Goal: Task Accomplishment & Management: Use online tool/utility

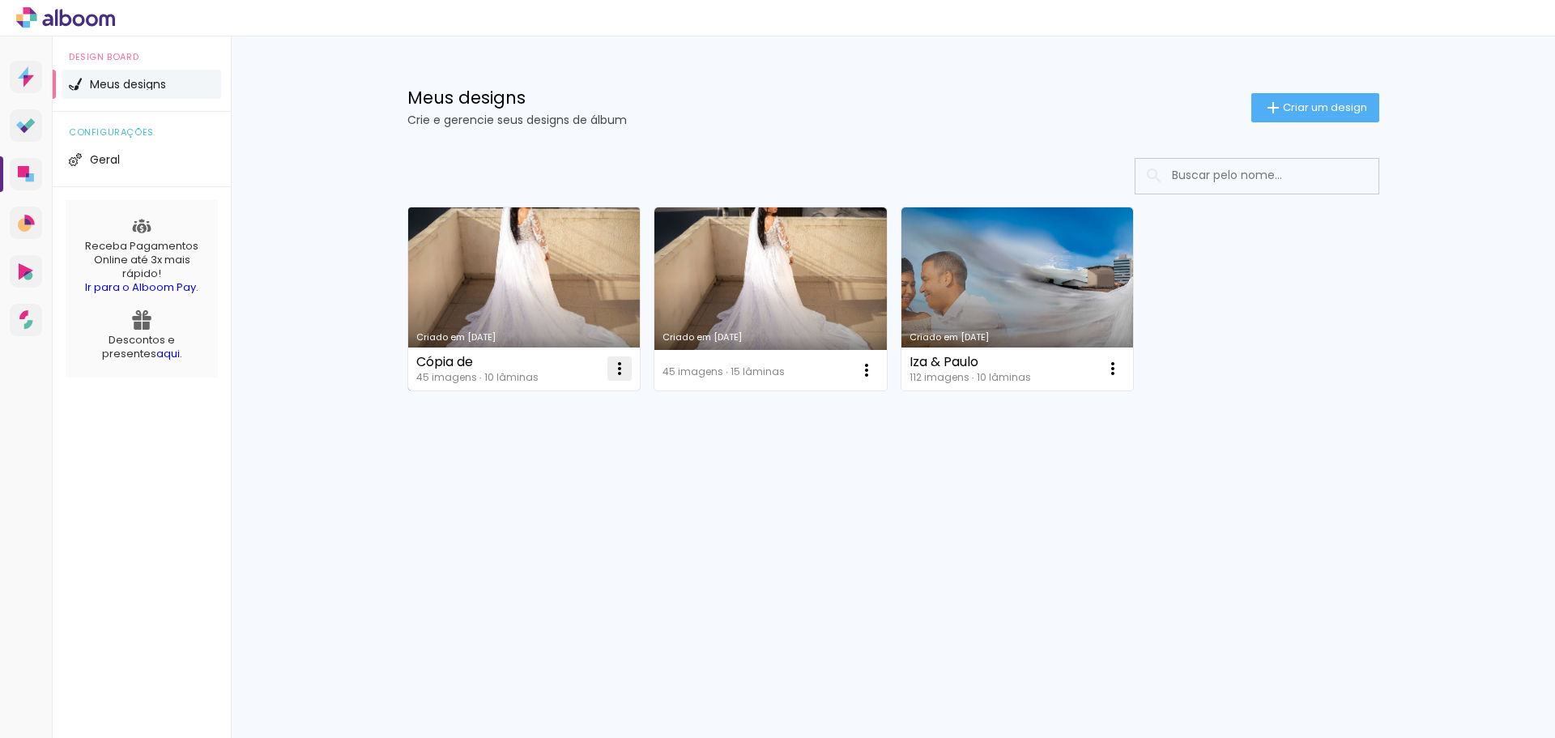
click at [625, 372] on iron-icon at bounding box center [619, 368] width 19 height 19
click at [571, 442] on span "Fazer uma cópia" at bounding box center [558, 437] width 95 height 11
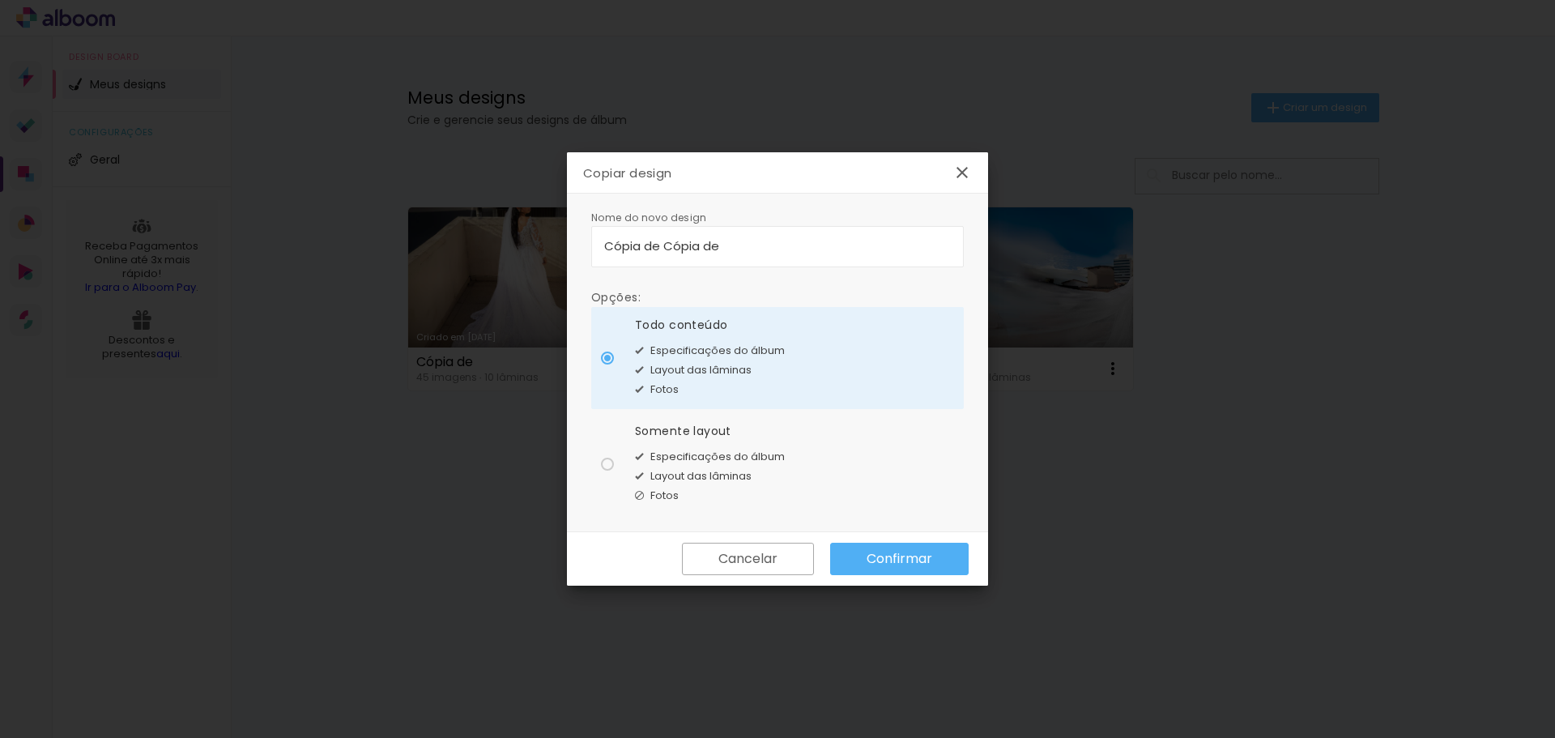
click at [726, 244] on input "Cópia de Cópia de" at bounding box center [777, 245] width 347 height 19
type input "Iza & Paulo 10 [GEOGRAPHIC_DATA] - fotos."
type paper-input "Iza & Paulo 10 [GEOGRAPHIC_DATA] - fotos."
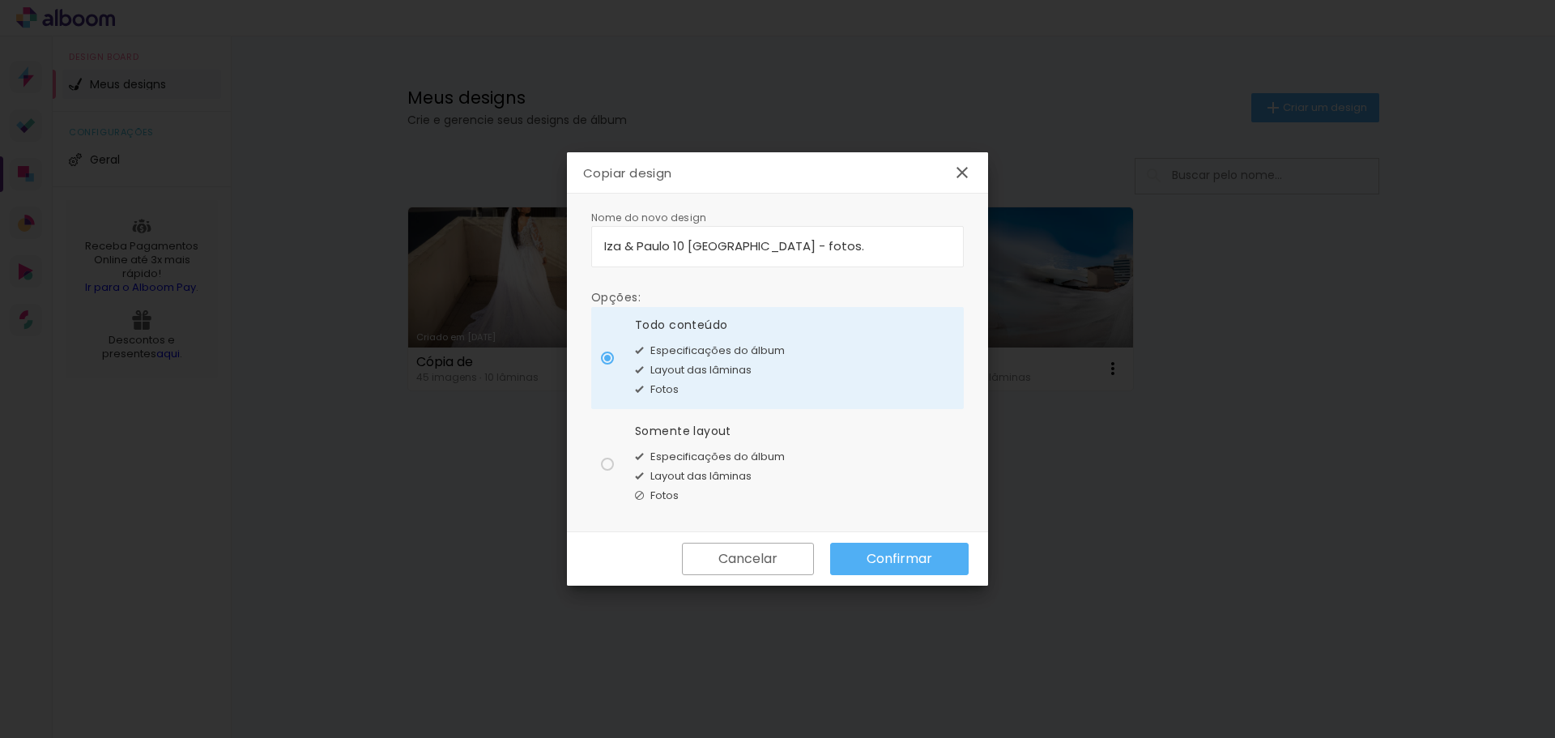
click at [0, 0] on slot "Confirmar" at bounding box center [0, 0] width 0 height 0
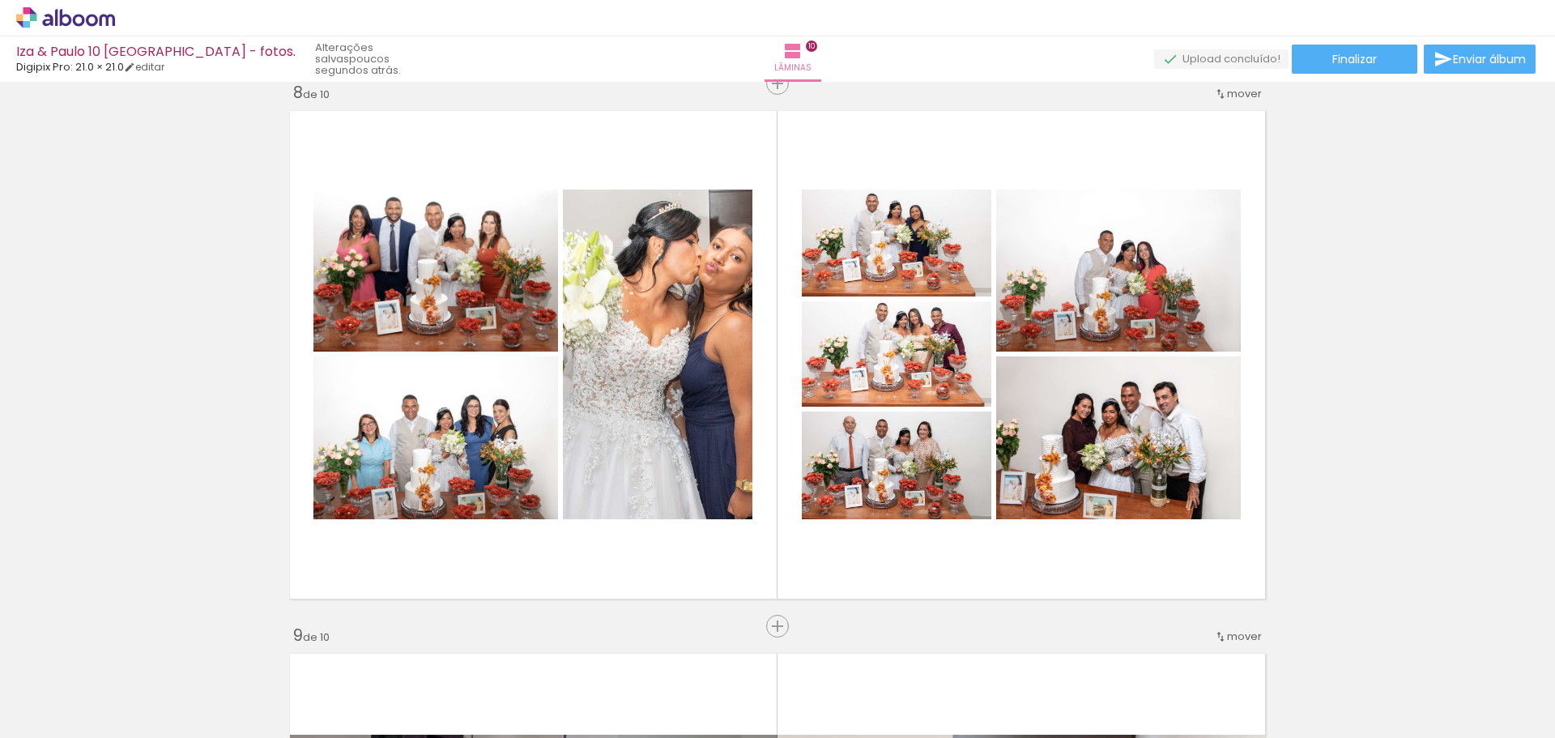
scroll to position [3807, 0]
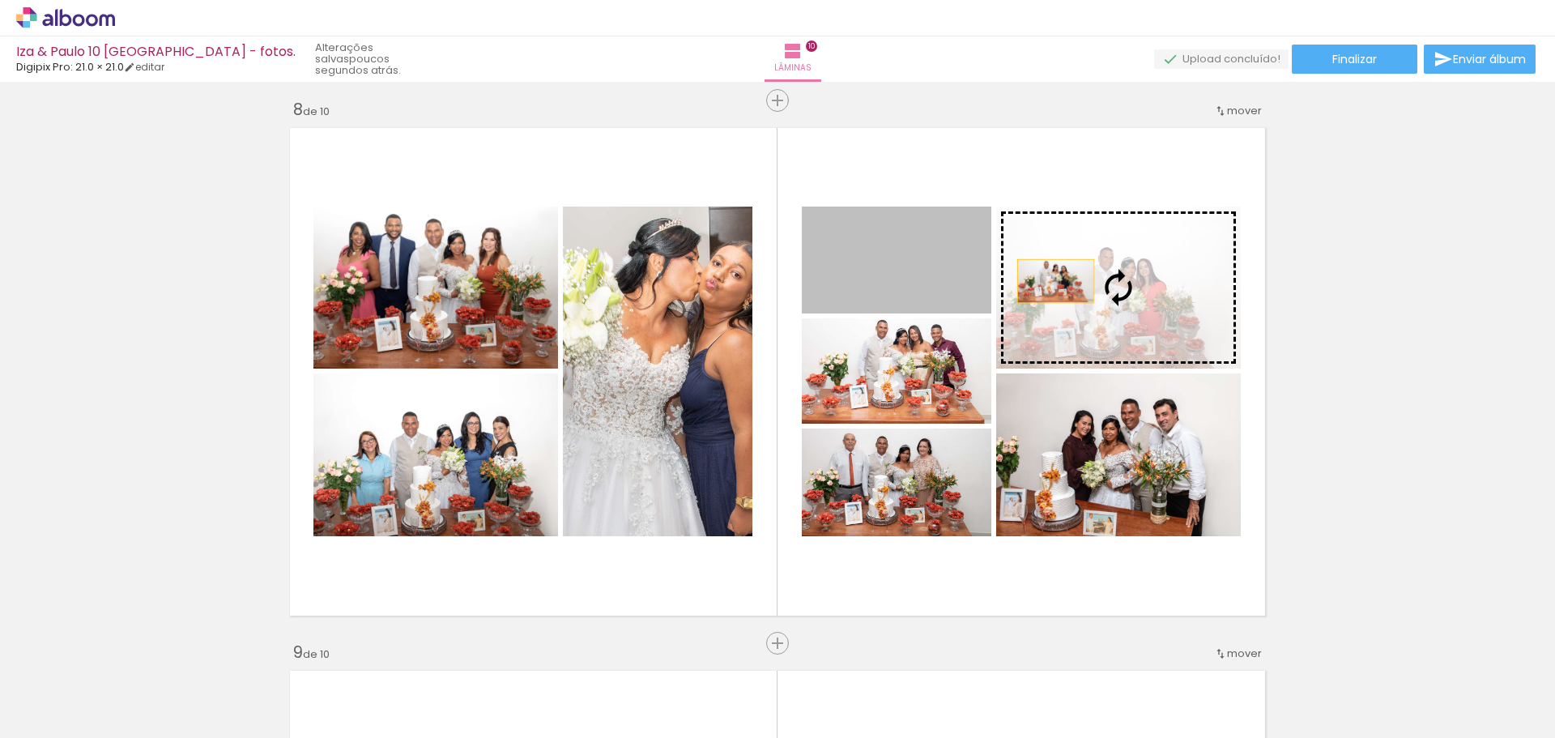
drag, startPoint x: 916, startPoint y: 266, endPoint x: 1052, endPoint y: 282, distance: 136.9
click at [0, 0] on slot at bounding box center [0, 0] width 0 height 0
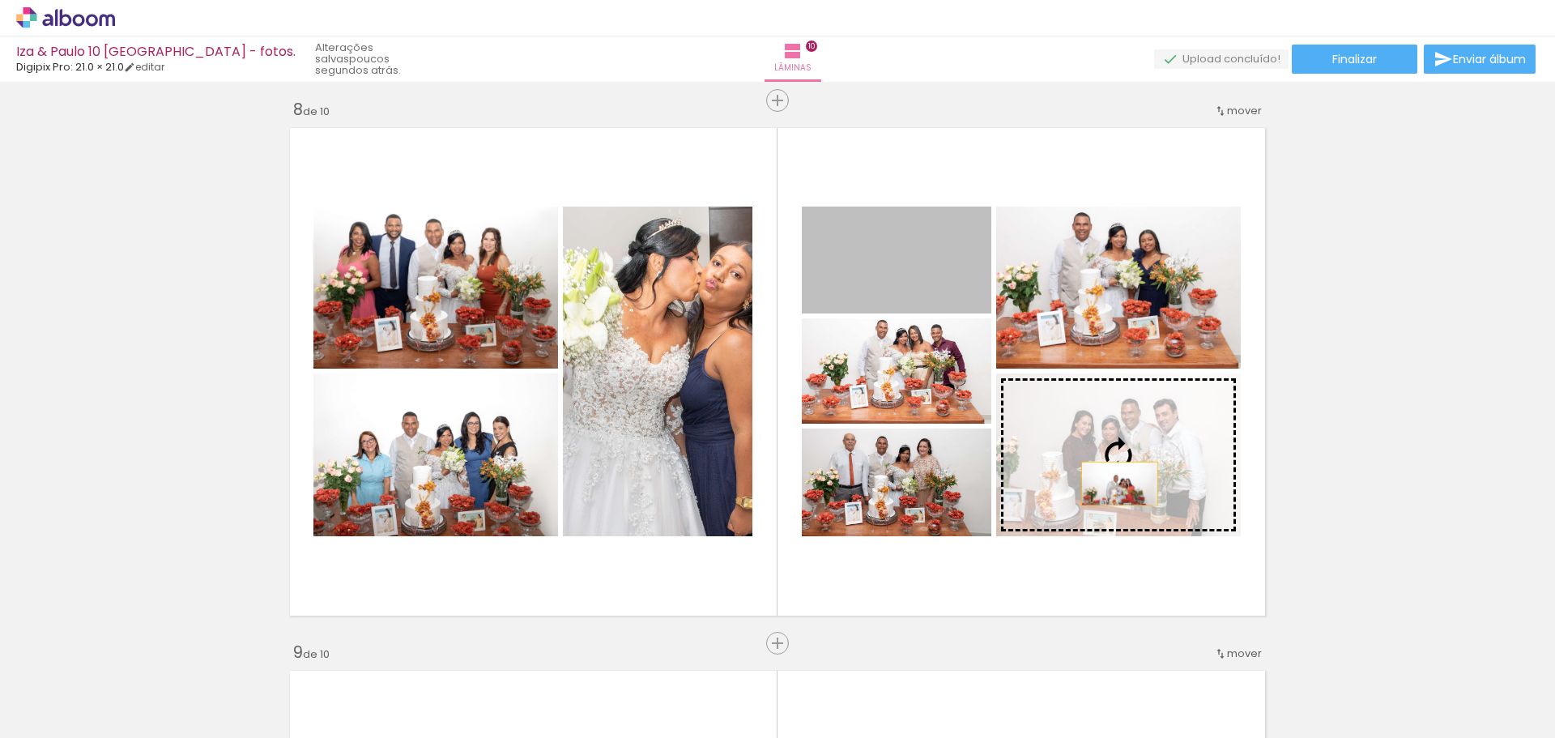
drag, startPoint x: 919, startPoint y: 271, endPoint x: 1116, endPoint y: 484, distance: 290.0
click at [0, 0] on slot at bounding box center [0, 0] width 0 height 0
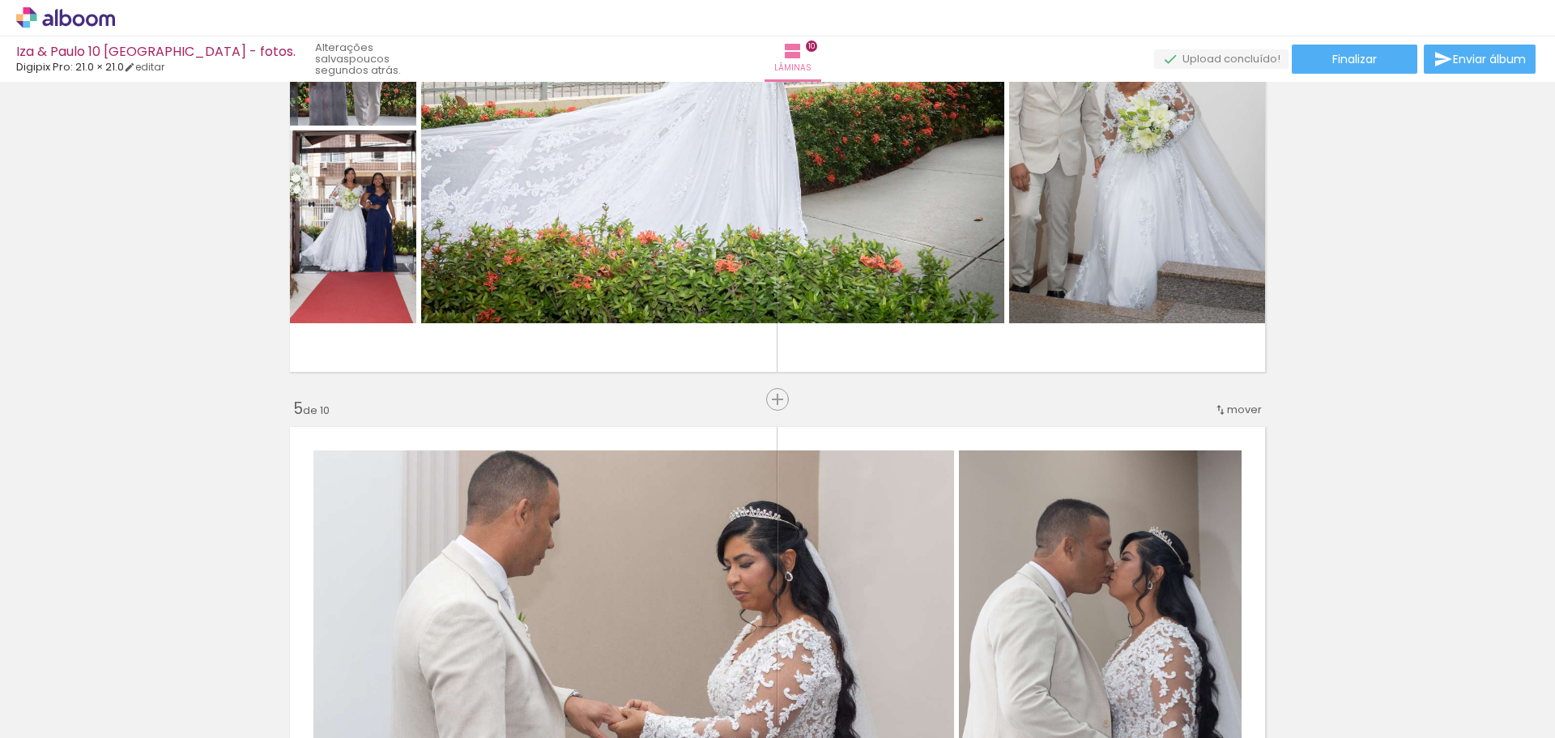
scroll to position [1539, 0]
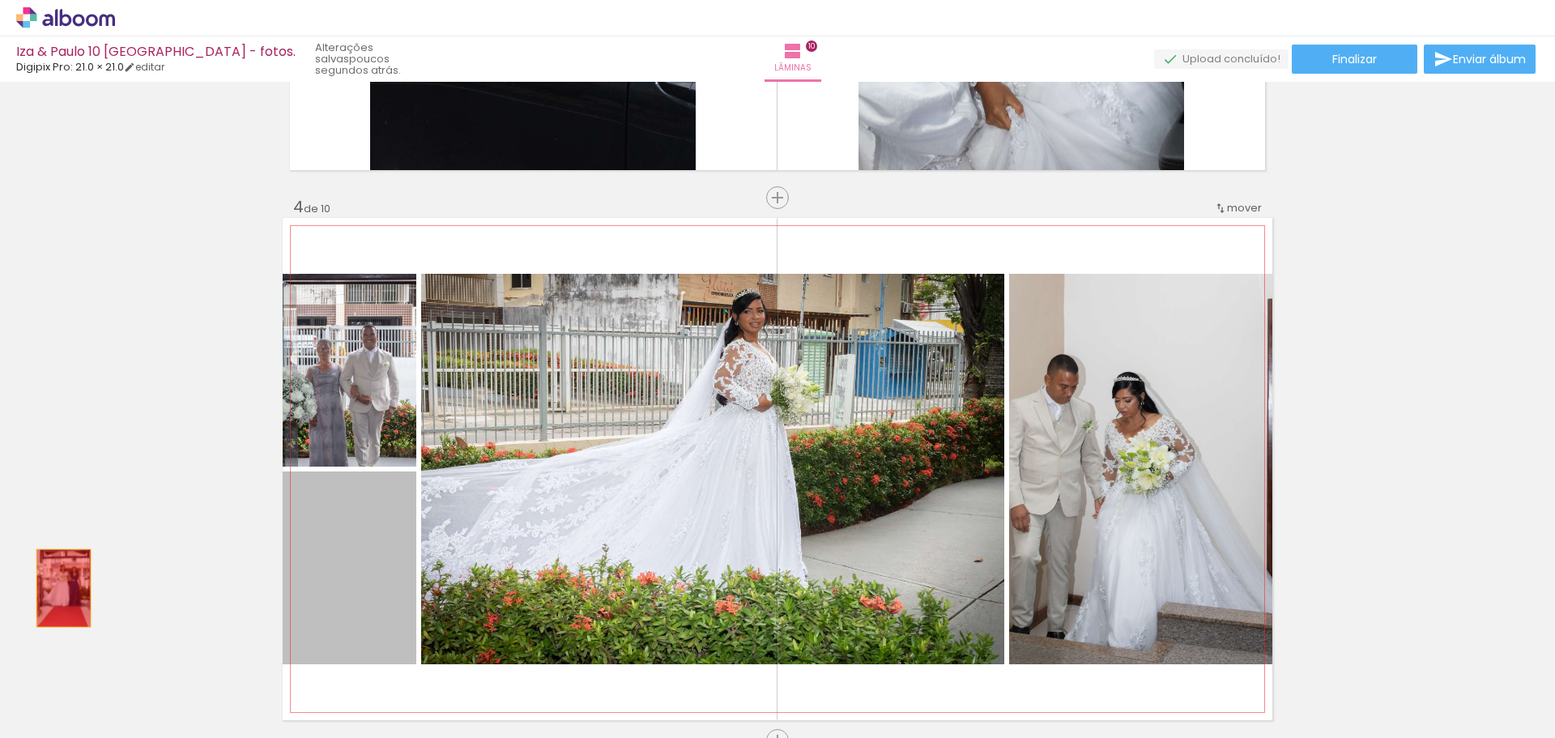
drag, startPoint x: 353, startPoint y: 586, endPoint x: 58, endPoint y: 588, distance: 295.6
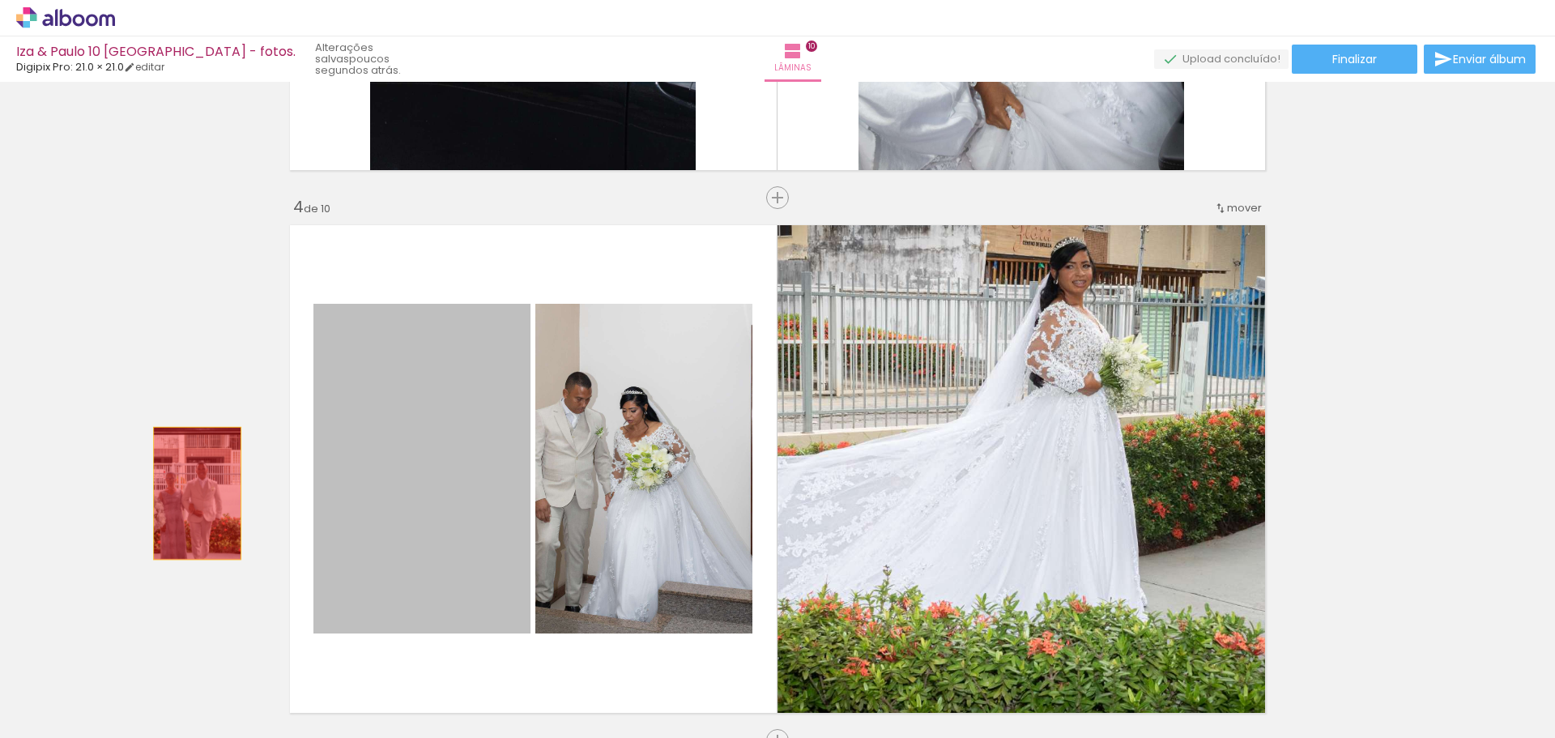
drag, startPoint x: 399, startPoint y: 480, endPoint x: 105, endPoint y: 491, distance: 294.2
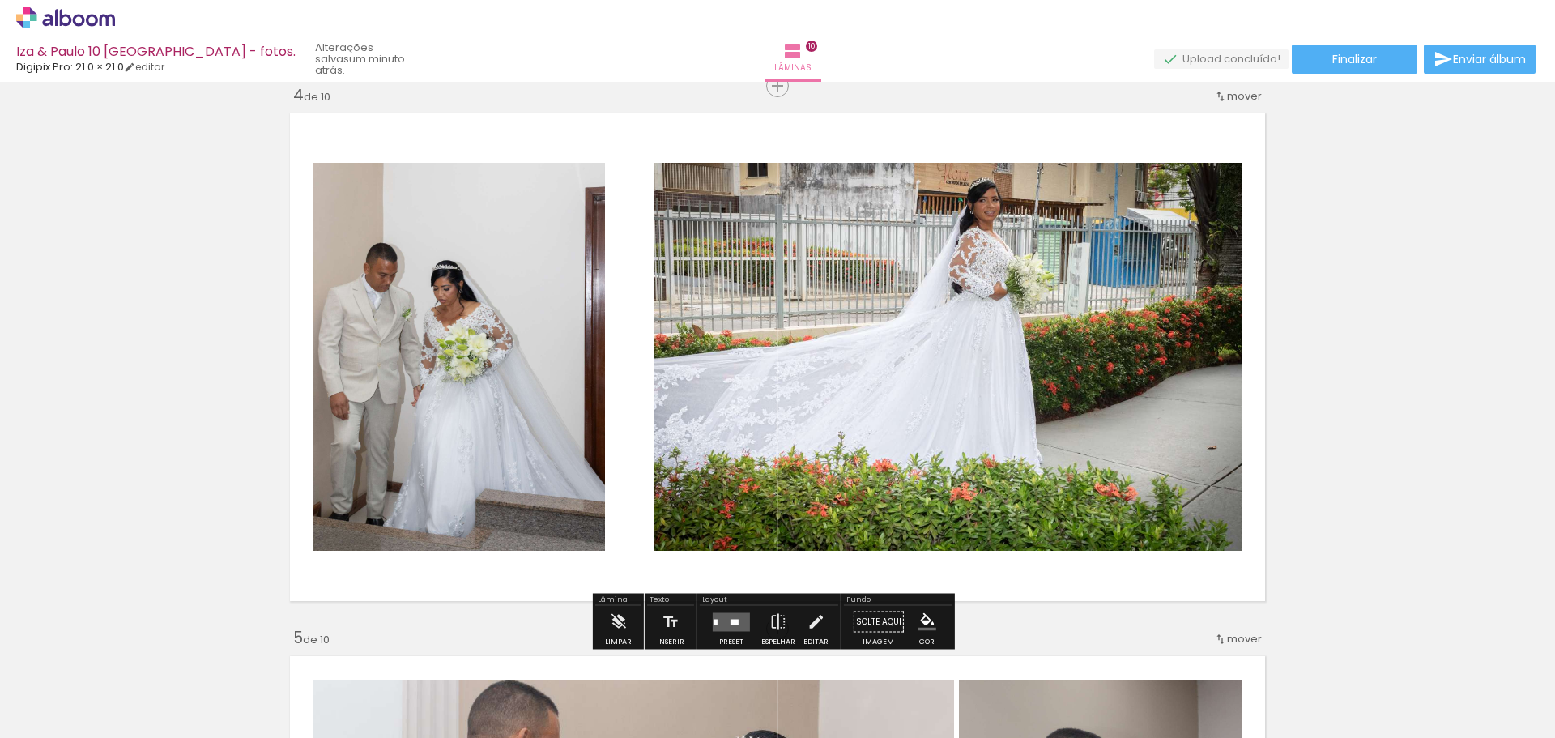
scroll to position [1701, 0]
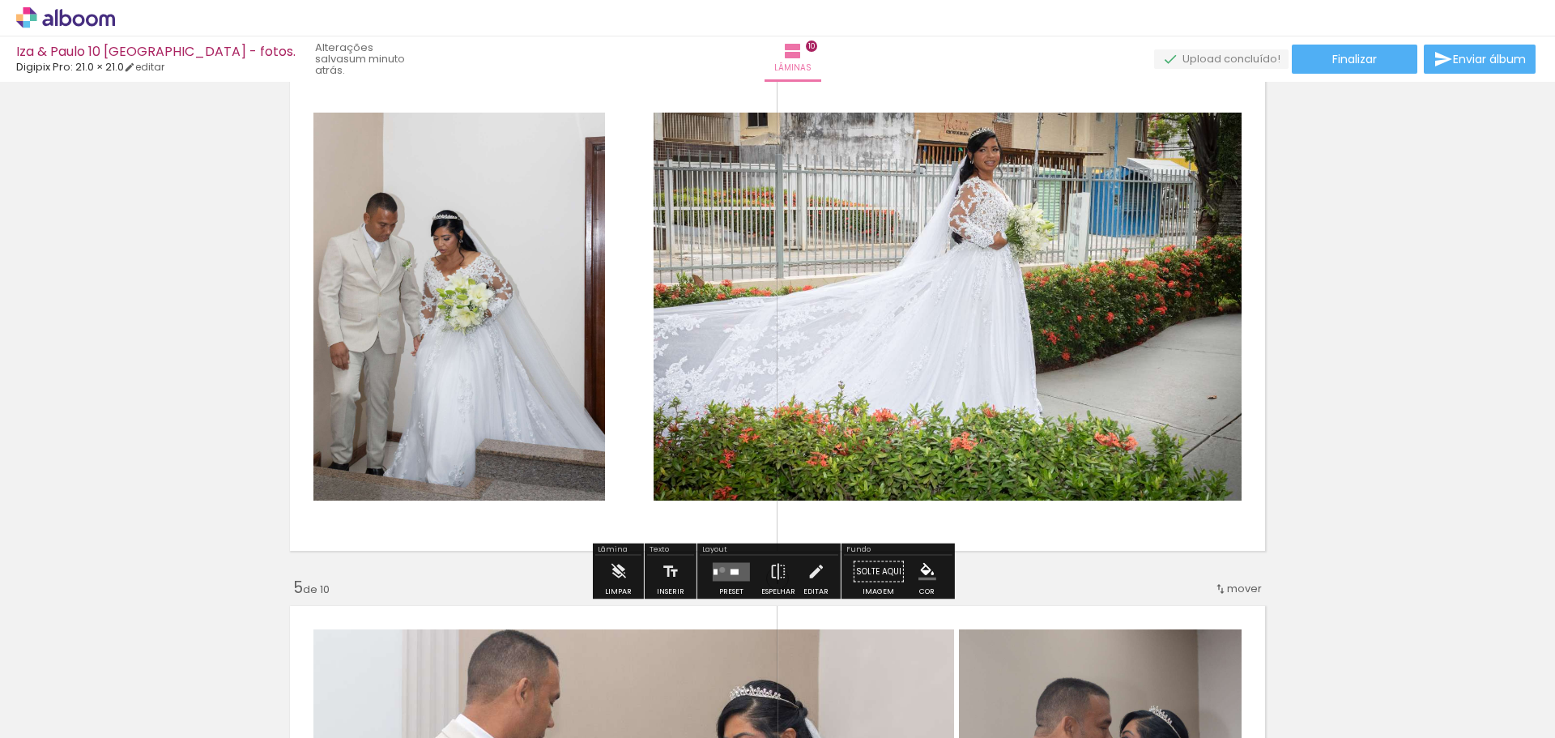
click at [718, 569] on quentale-layouter at bounding box center [731, 571] width 37 height 19
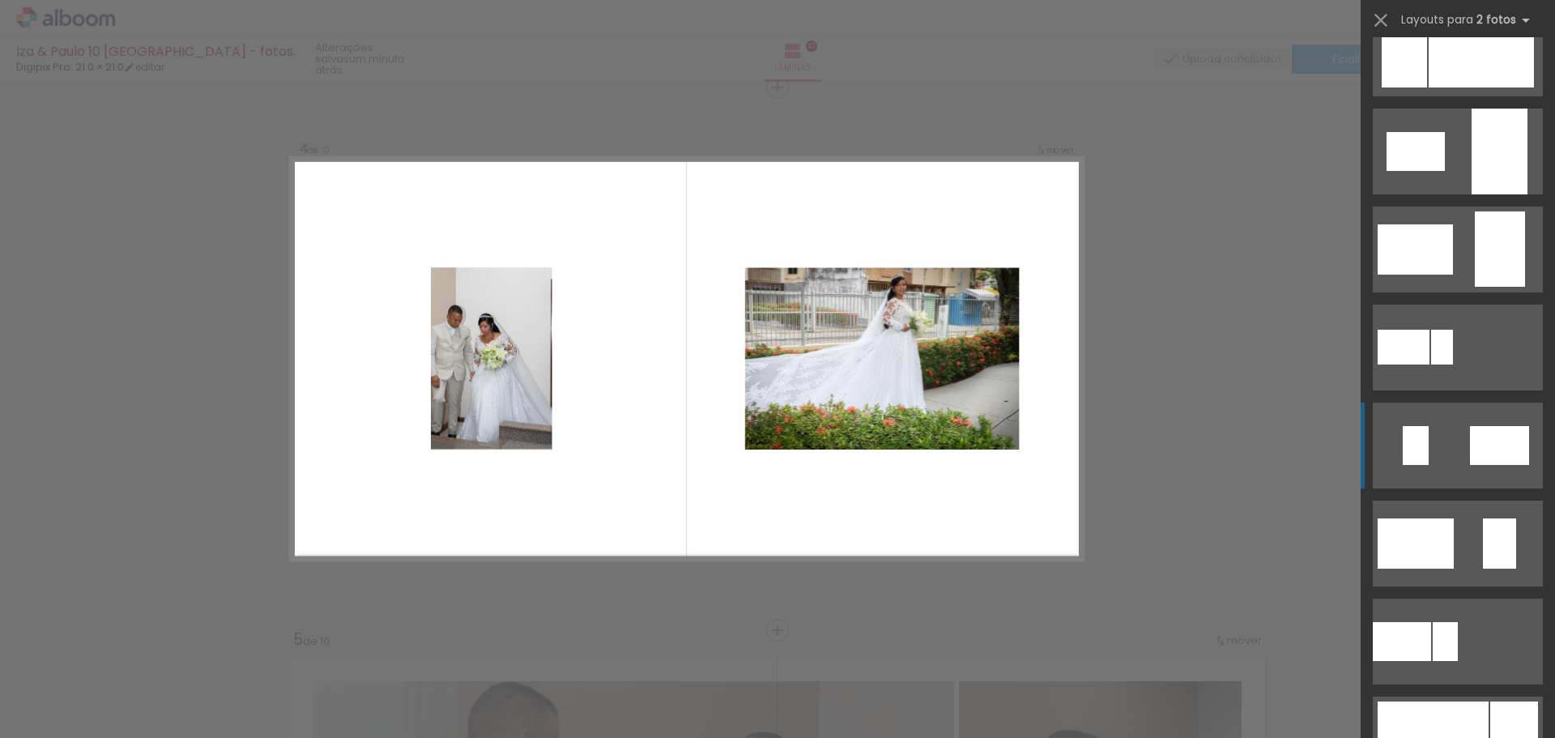
scroll to position [648, 0]
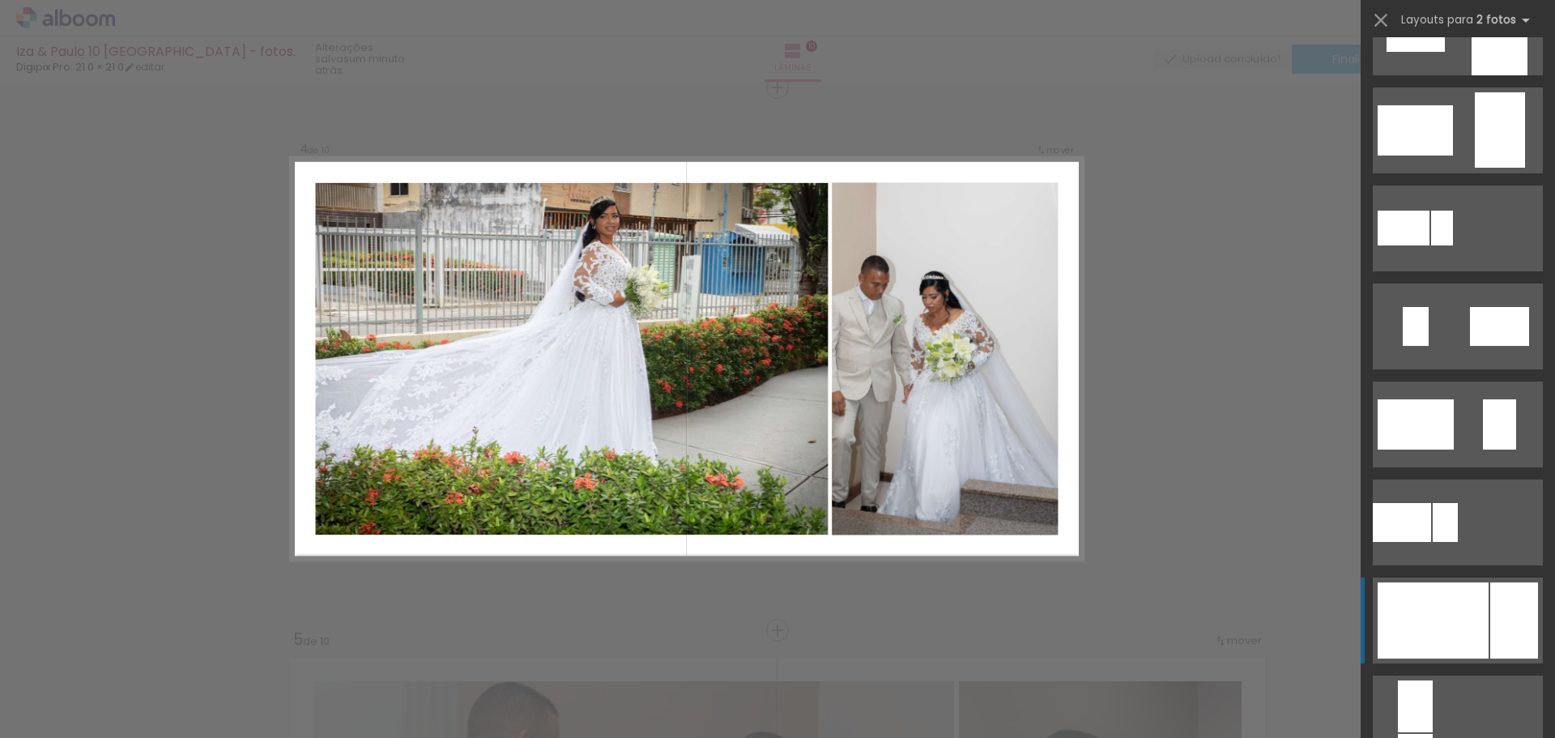
click at [1455, 626] on div at bounding box center [1433, 620] width 111 height 76
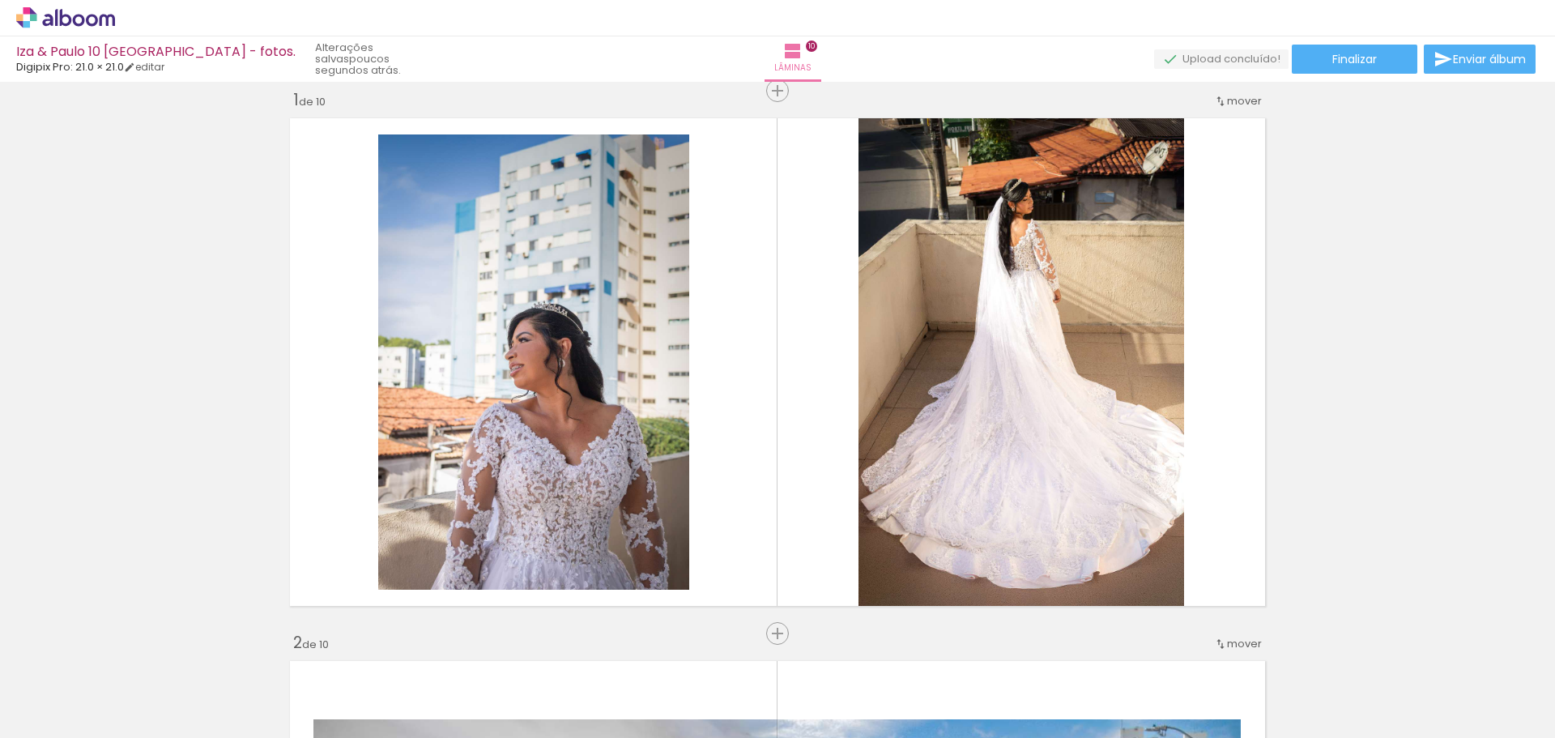
scroll to position [0, 0]
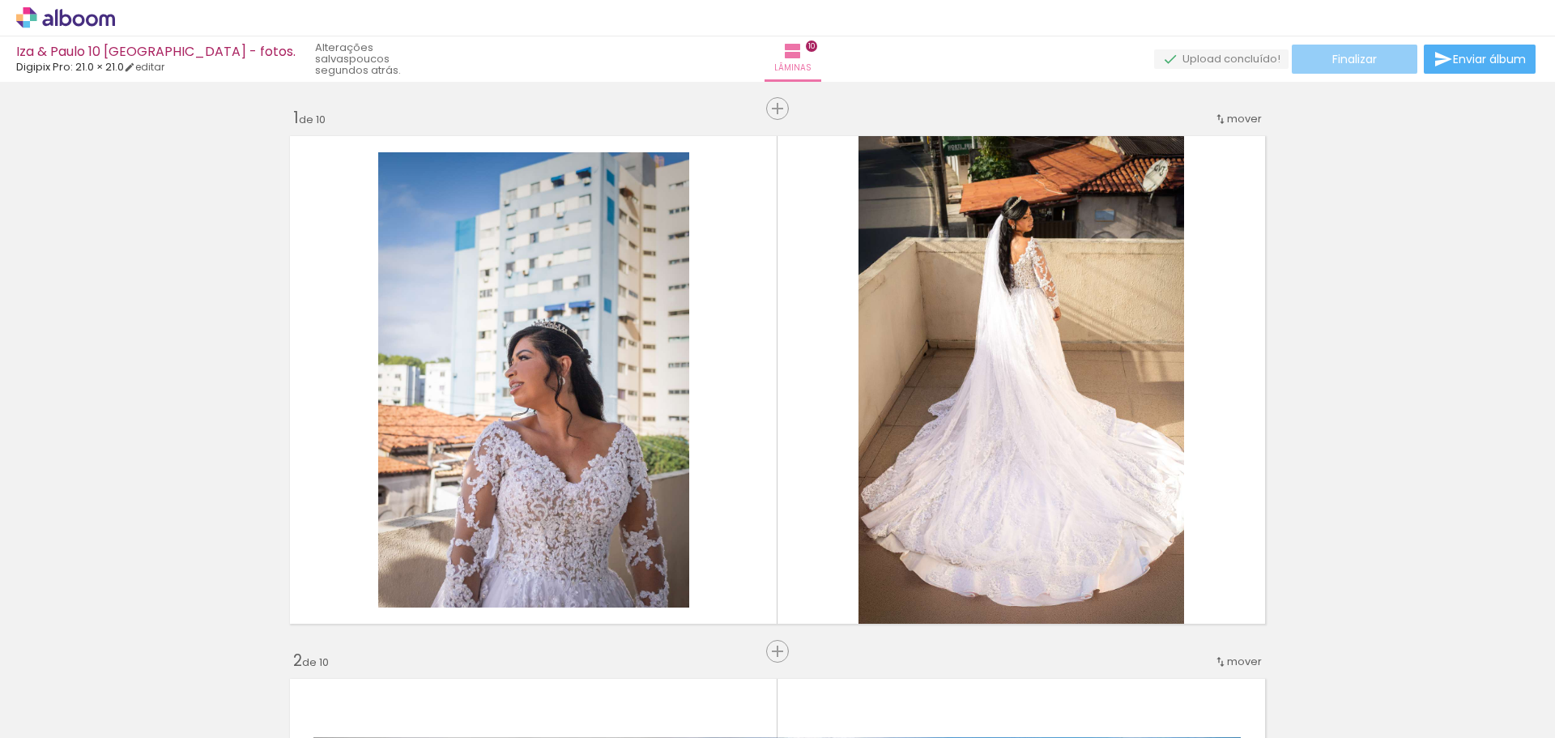
click at [1364, 62] on span "Finalizar" at bounding box center [1354, 58] width 45 height 11
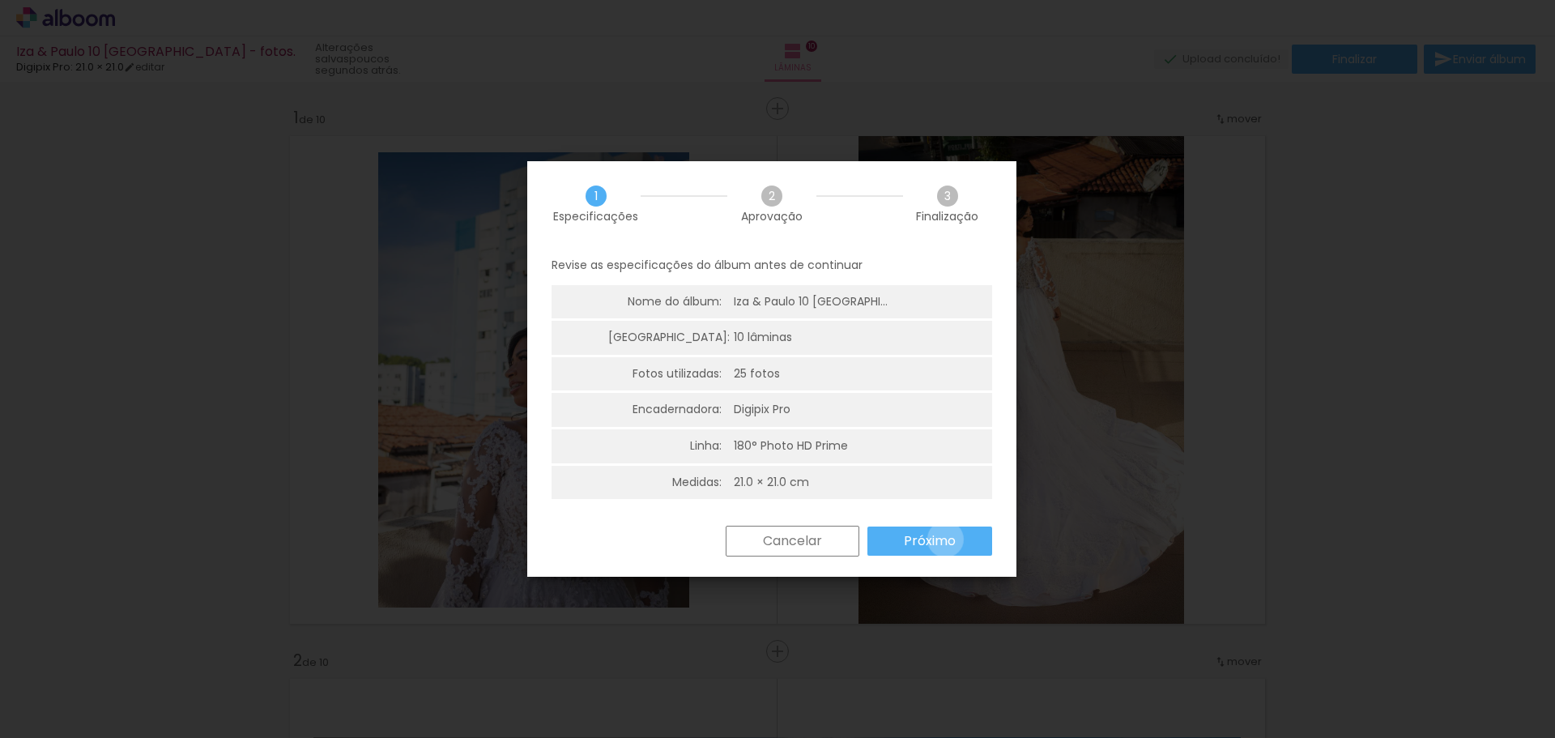
click at [0, 0] on slot "Próximo" at bounding box center [0, 0] width 0 height 0
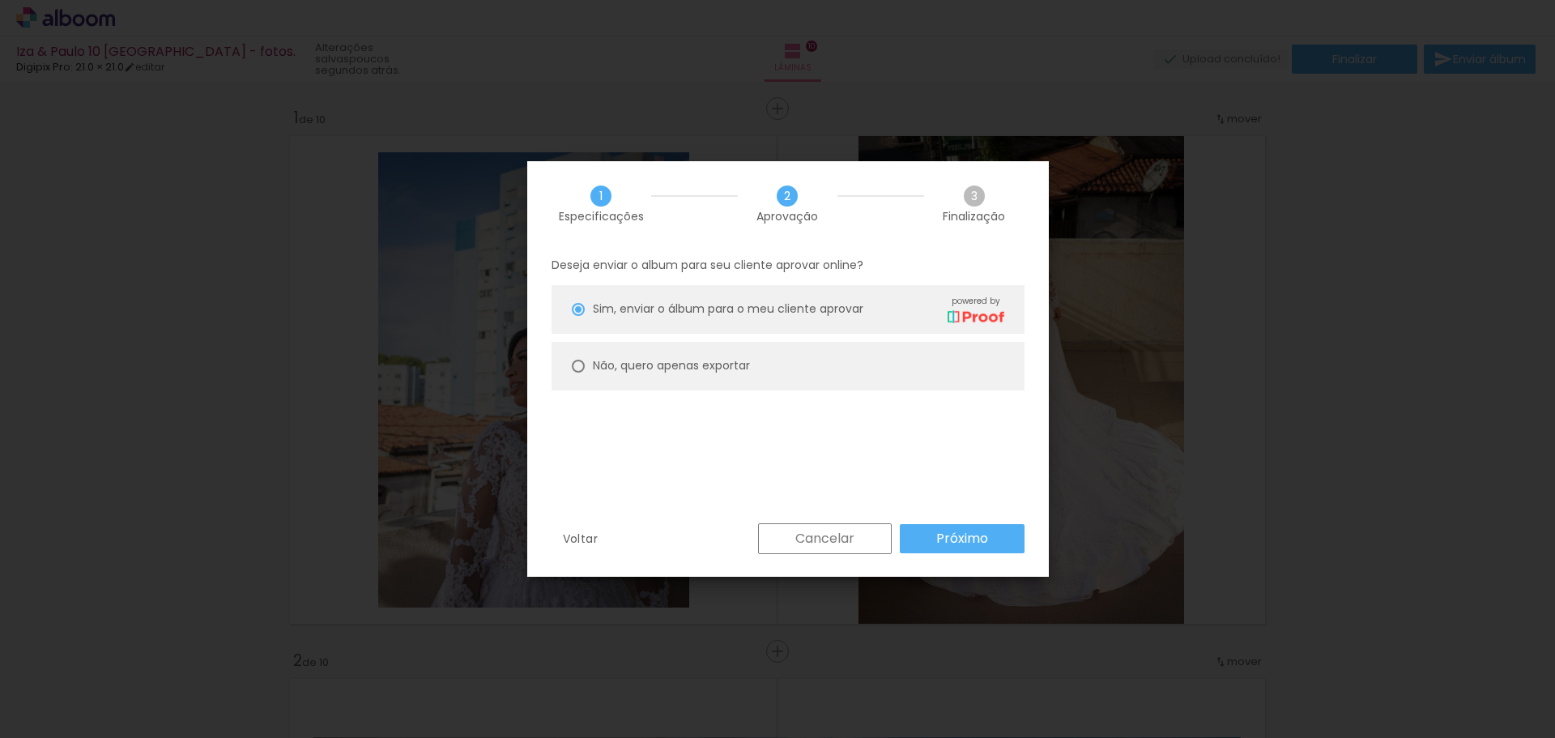
click at [574, 365] on div at bounding box center [578, 366] width 13 height 13
type paper-radio-button "on"
click at [0, 0] on slot "Próximo" at bounding box center [0, 0] width 0 height 0
type input "Alta, 300 DPI"
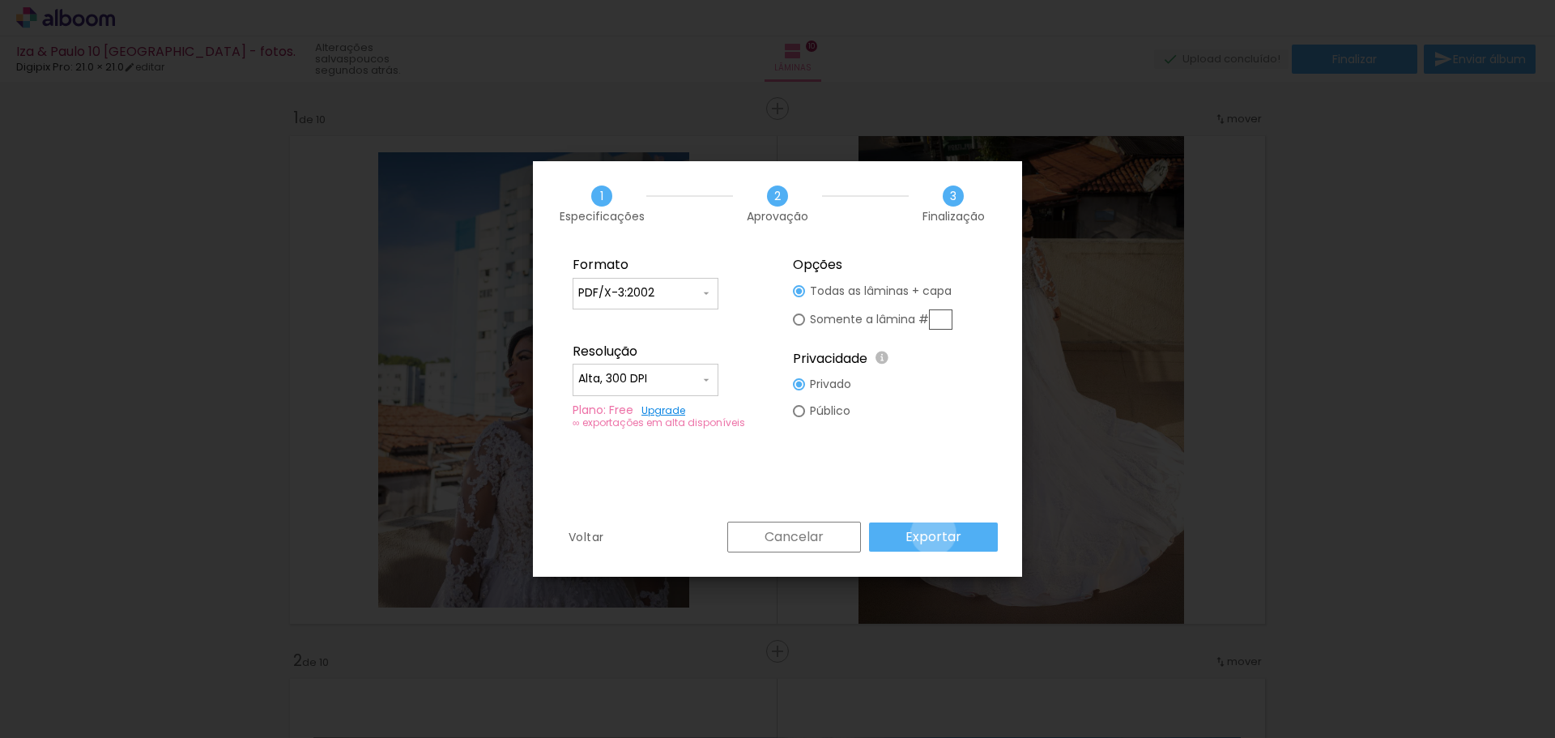
click at [0, 0] on slot "Exportar" at bounding box center [0, 0] width 0 height 0
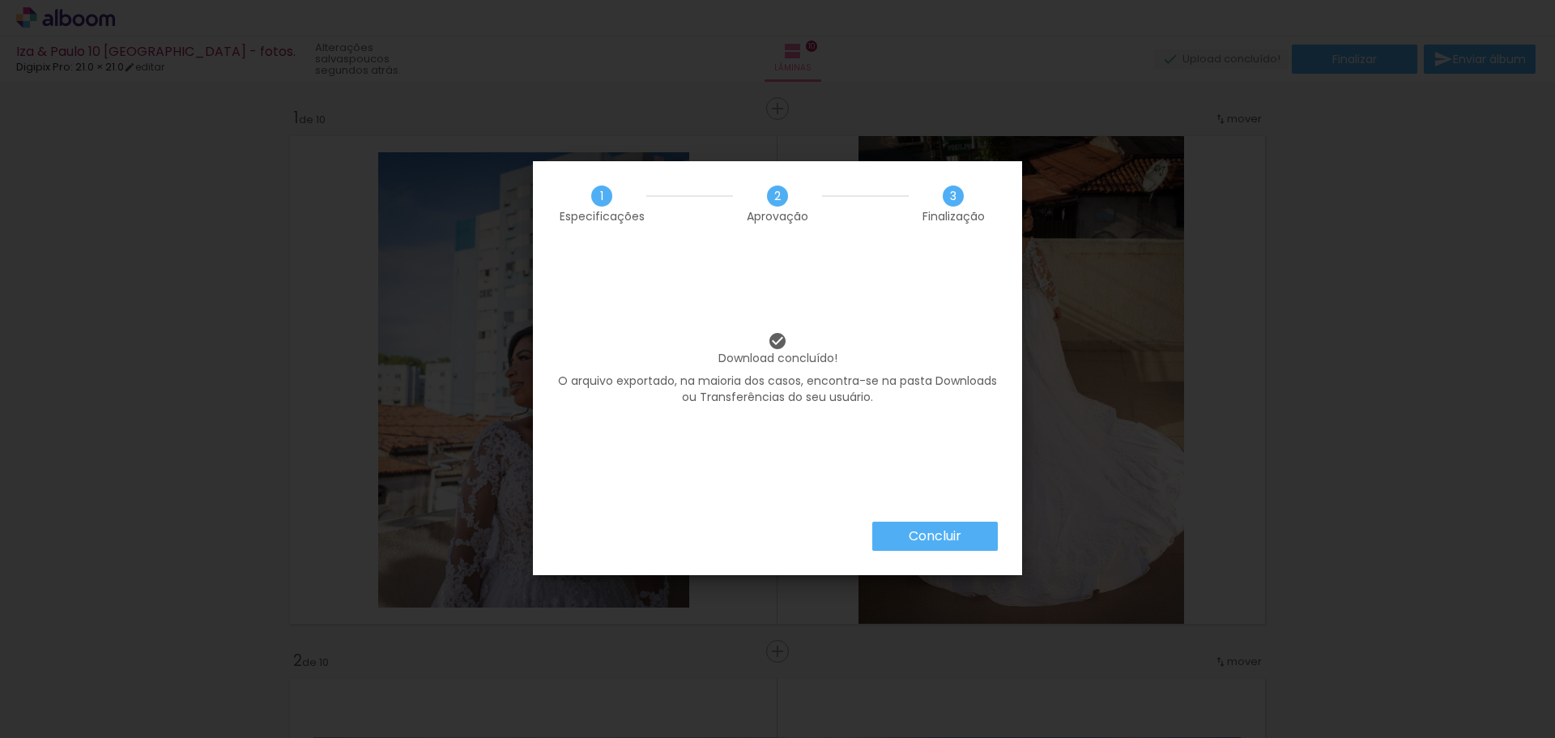
scroll to position [648, 0]
drag, startPoint x: 934, startPoint y: 533, endPoint x: 1289, endPoint y: 563, distance: 356.0
click at [0, 0] on slot "Concluir" at bounding box center [0, 0] width 0 height 0
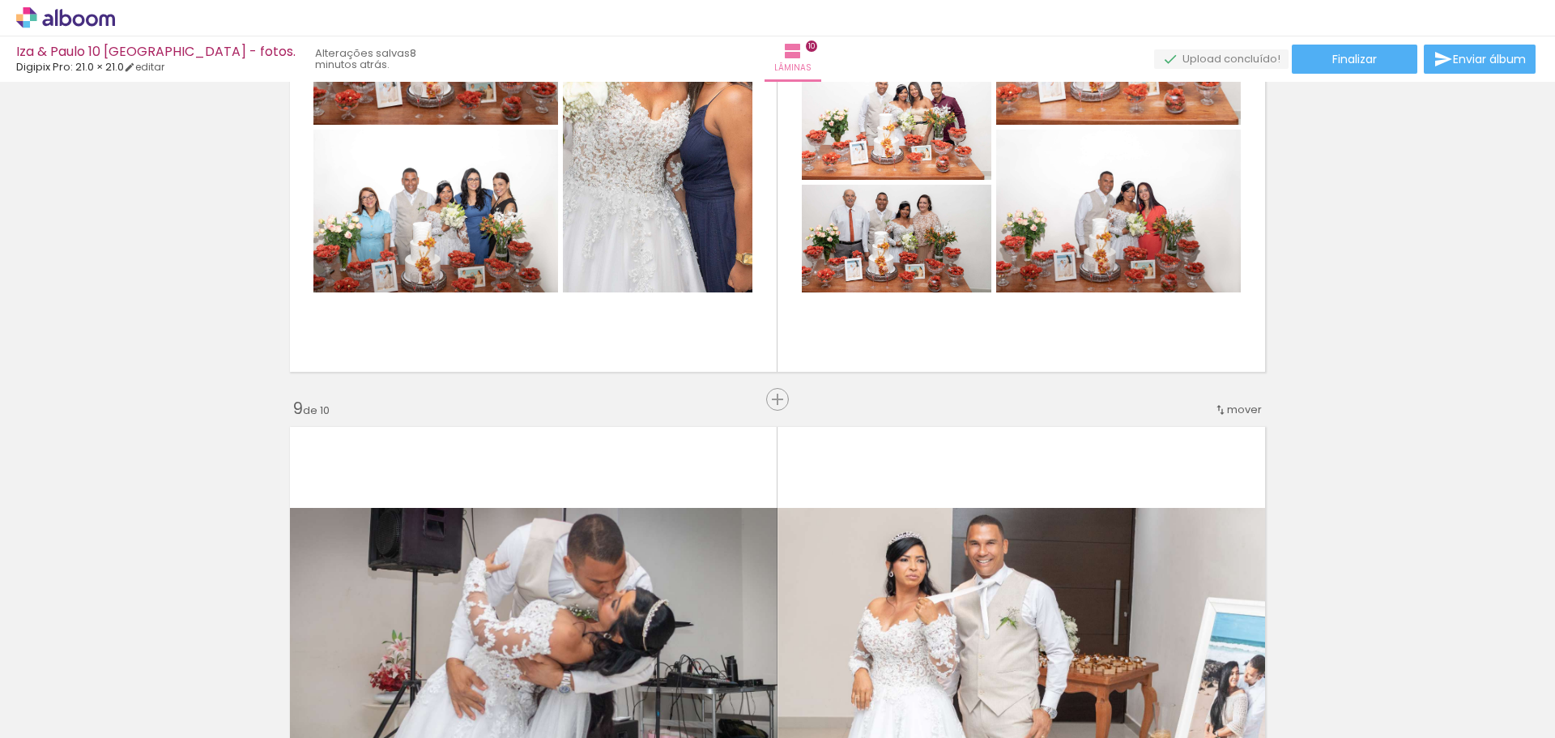
scroll to position [3969, 0]
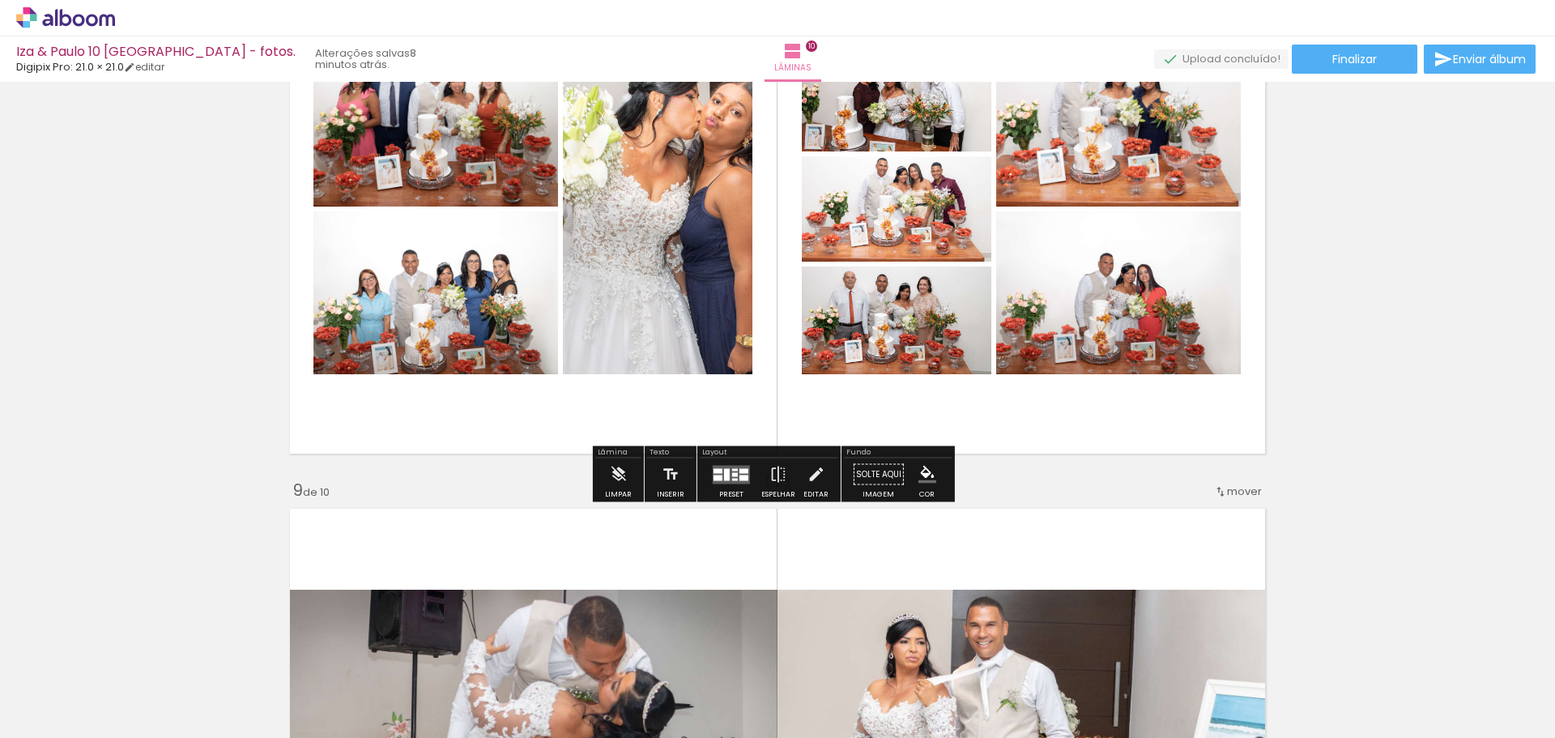
click at [675, 353] on quentale-photo at bounding box center [658, 210] width 190 height 330
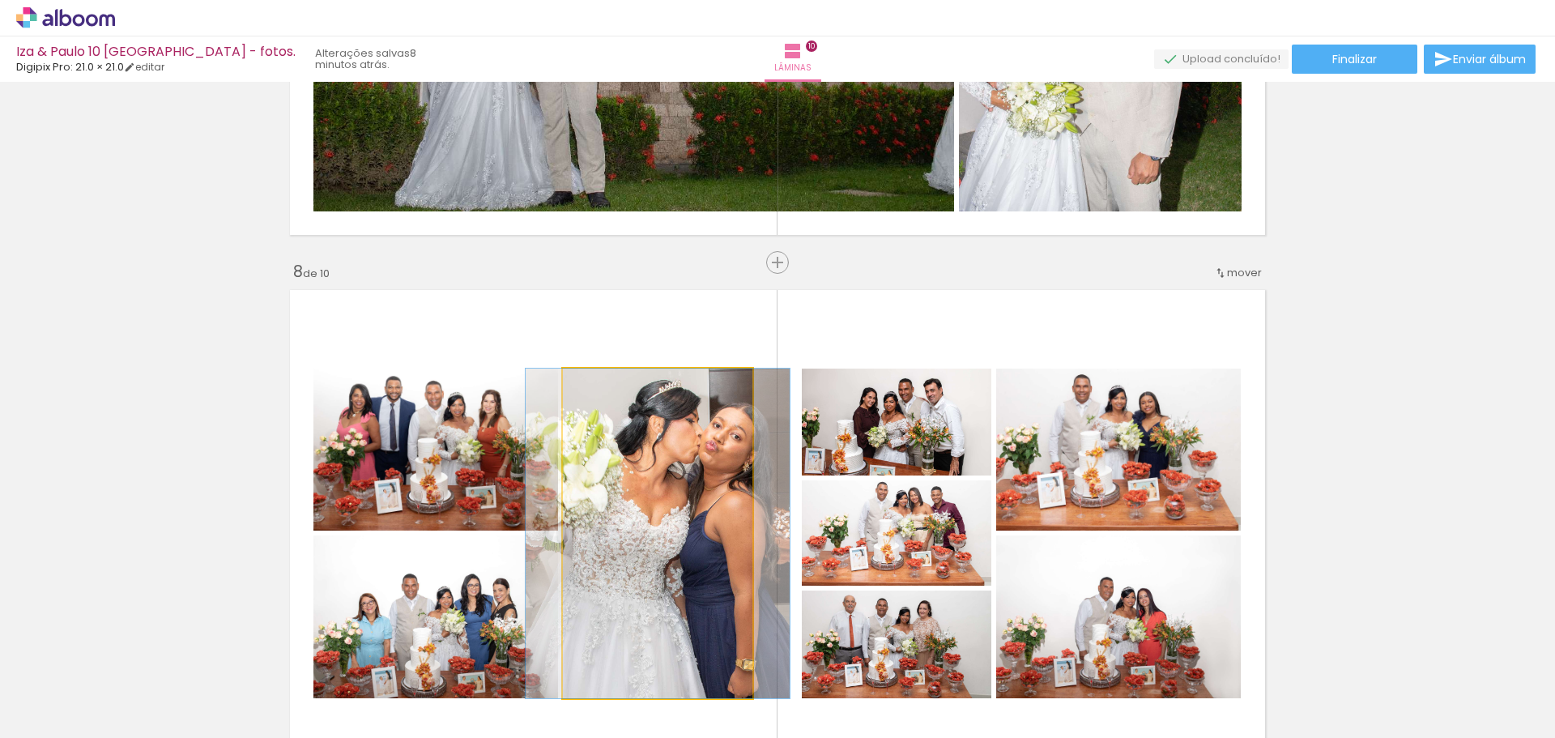
click at [667, 470] on quentale-photo at bounding box center [658, 534] width 190 height 330
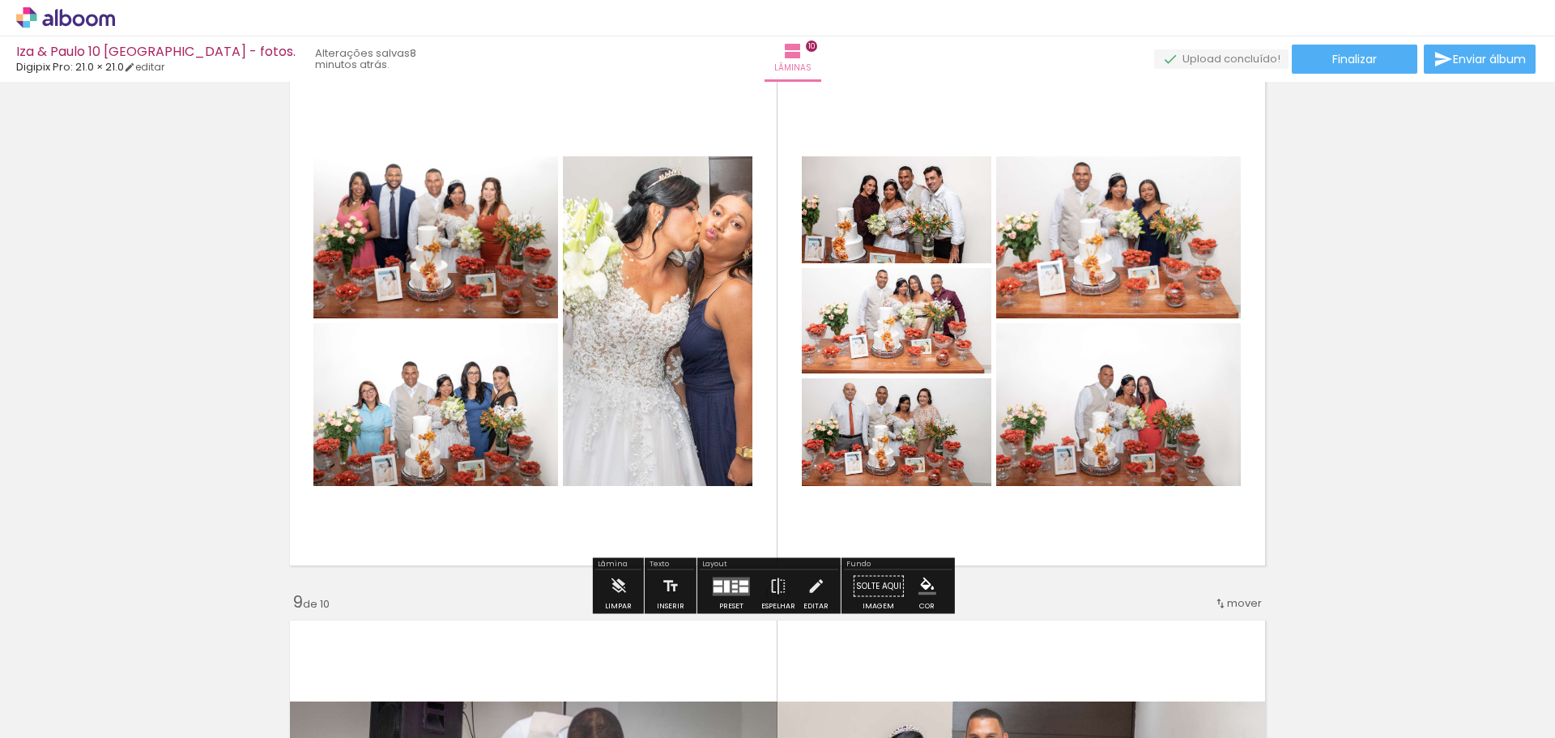
scroll to position [3888, 0]
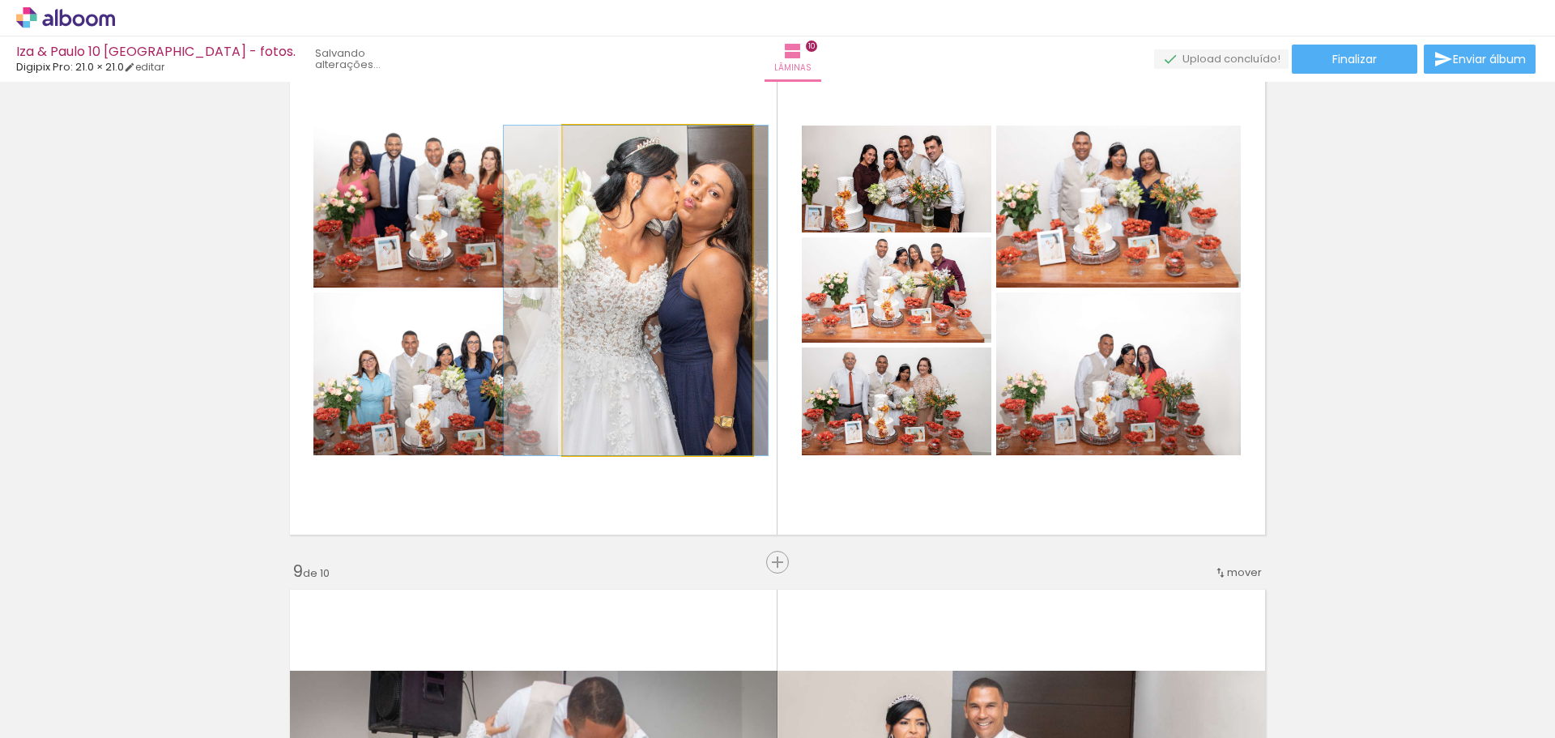
drag, startPoint x: 705, startPoint y: 356, endPoint x: 684, endPoint y: 359, distance: 22.1
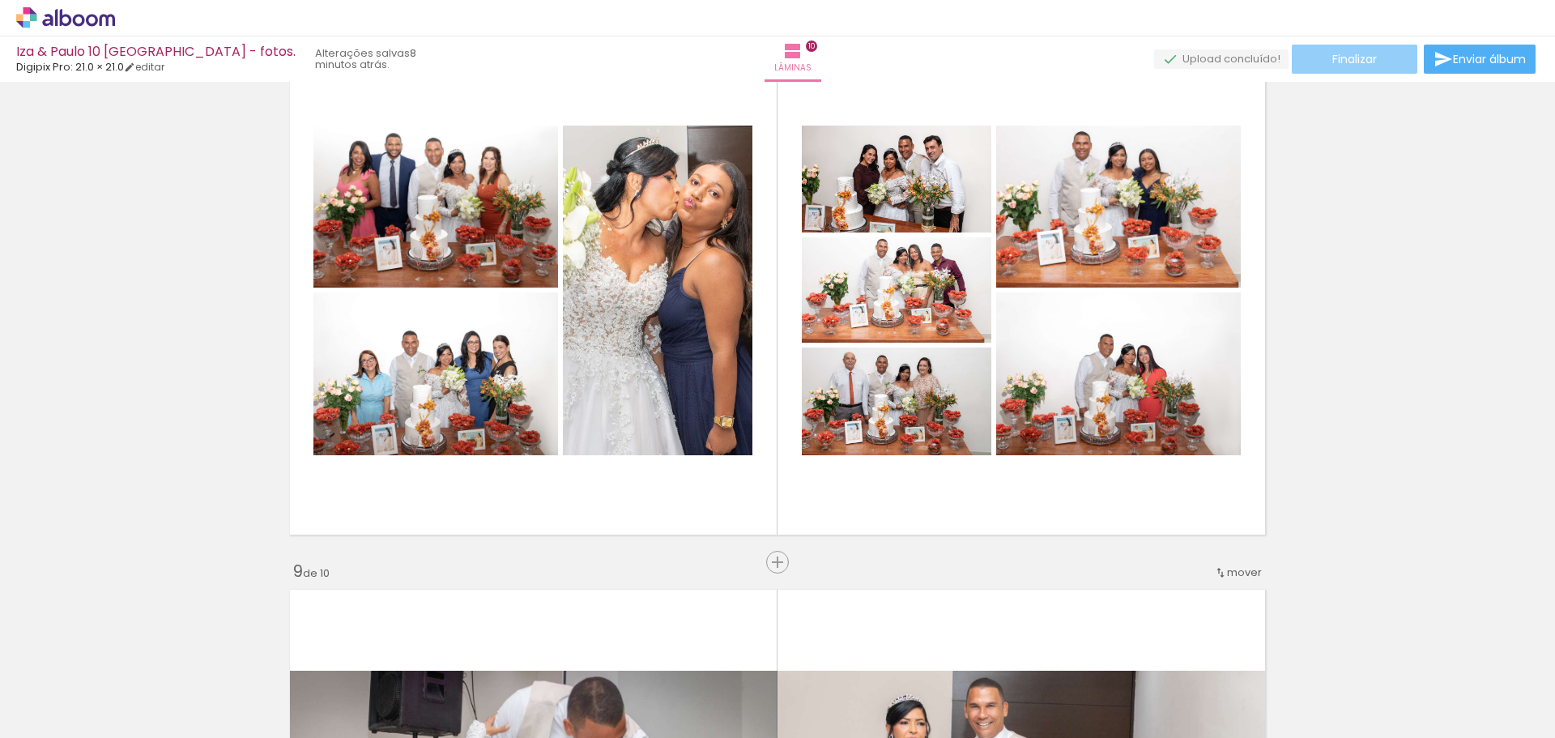
click at [1357, 65] on span "Finalizar" at bounding box center [1354, 58] width 45 height 11
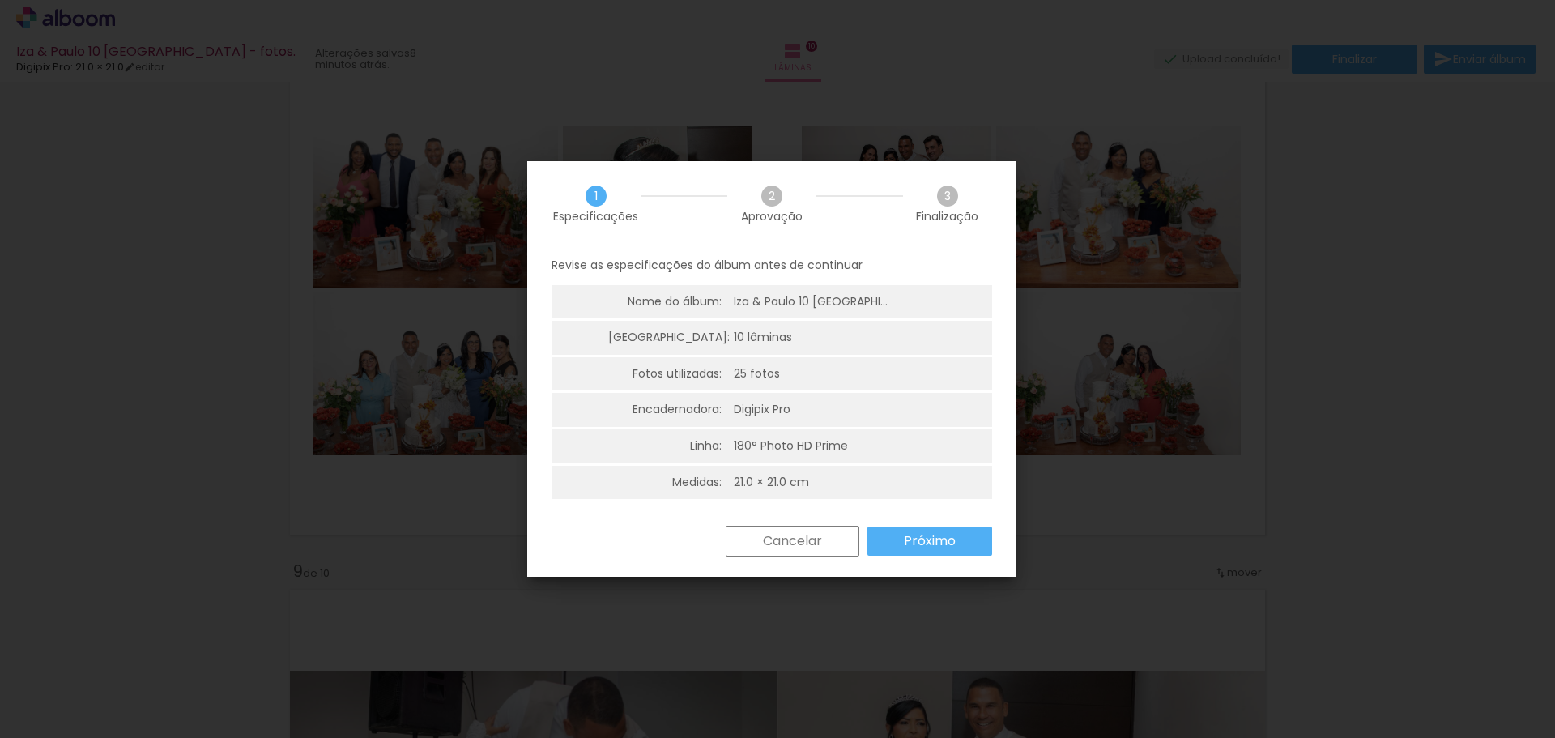
click at [0, 0] on slot "Próximo" at bounding box center [0, 0] width 0 height 0
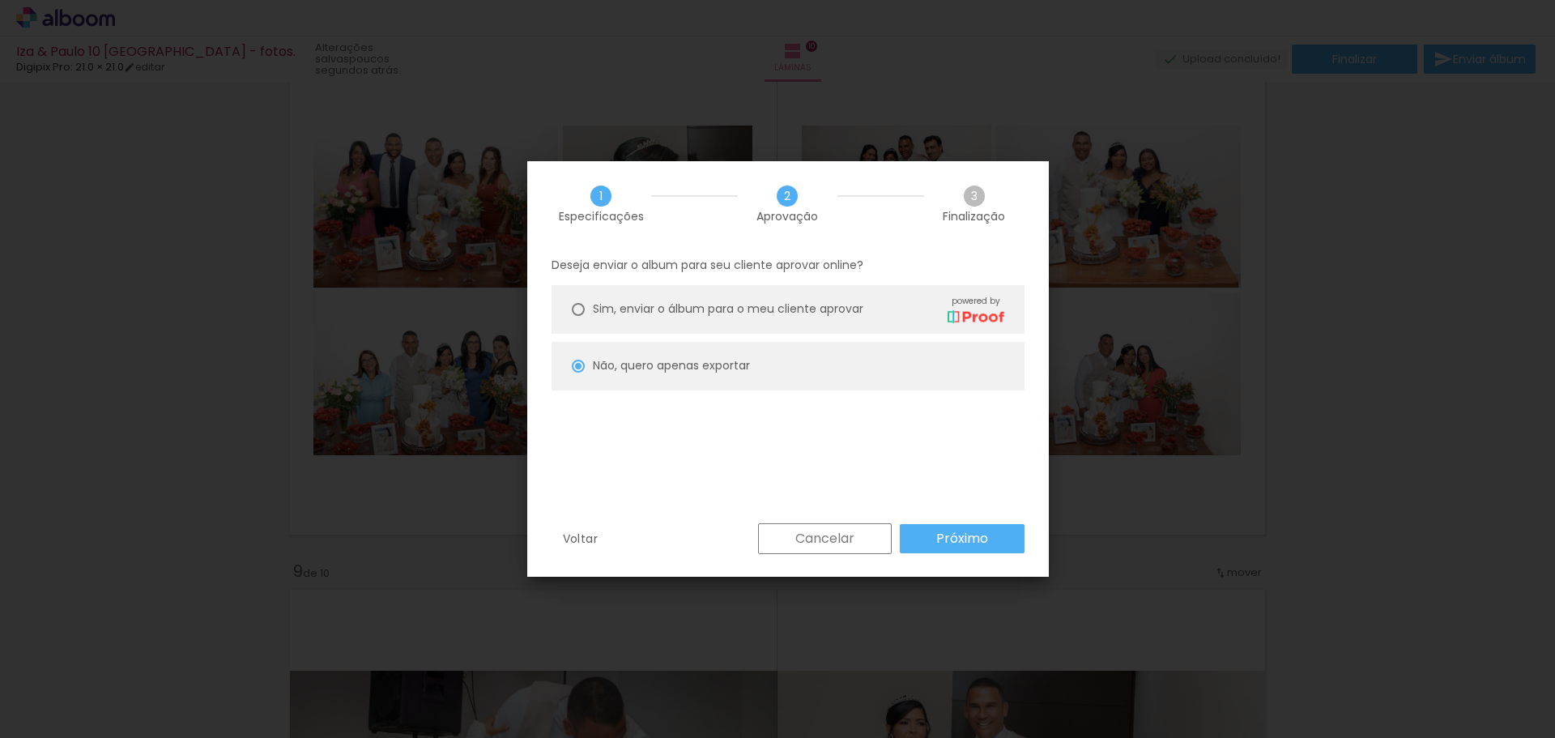
click at [0, 0] on slot "Próximo" at bounding box center [0, 0] width 0 height 0
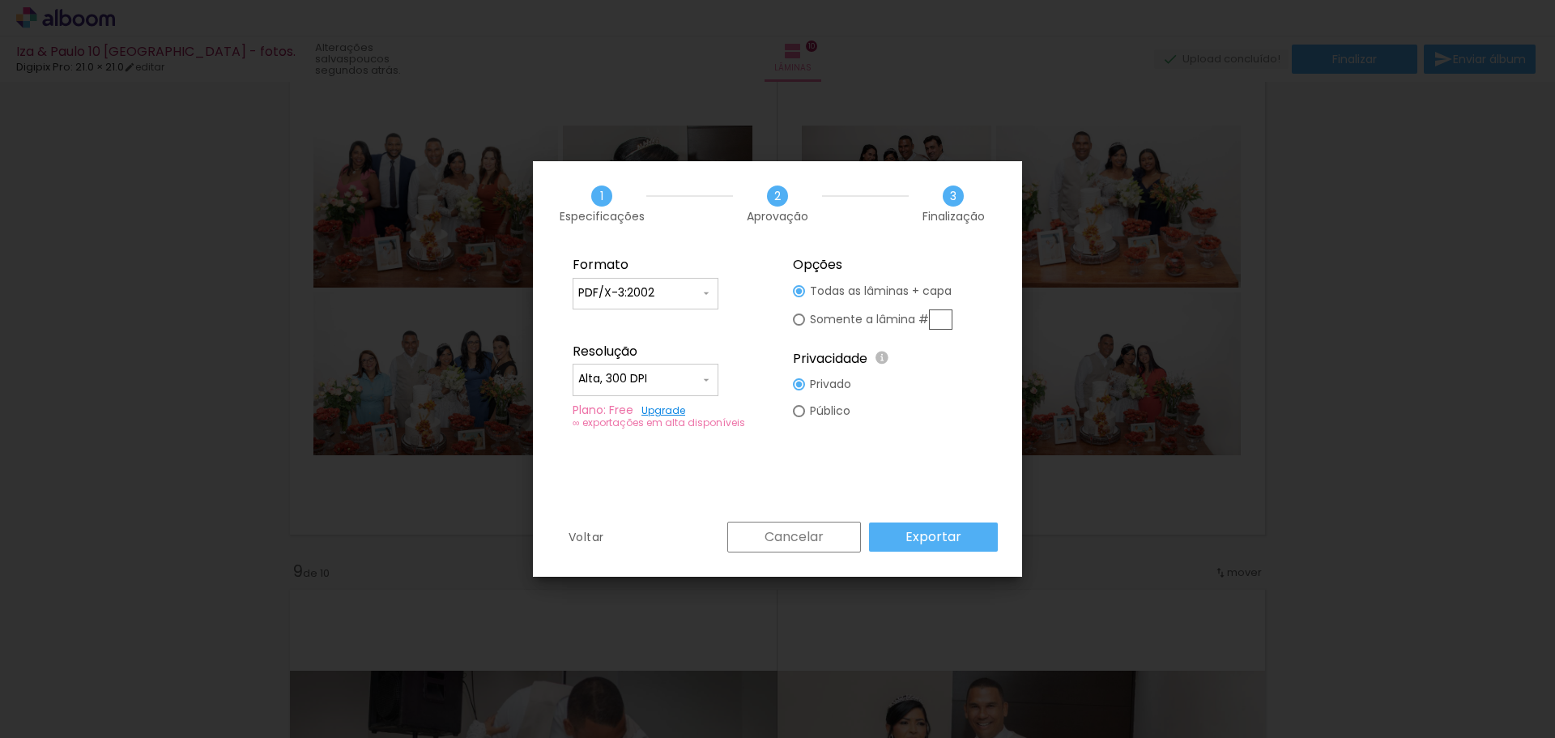
click at [0, 0] on slot "Exportar" at bounding box center [0, 0] width 0 height 0
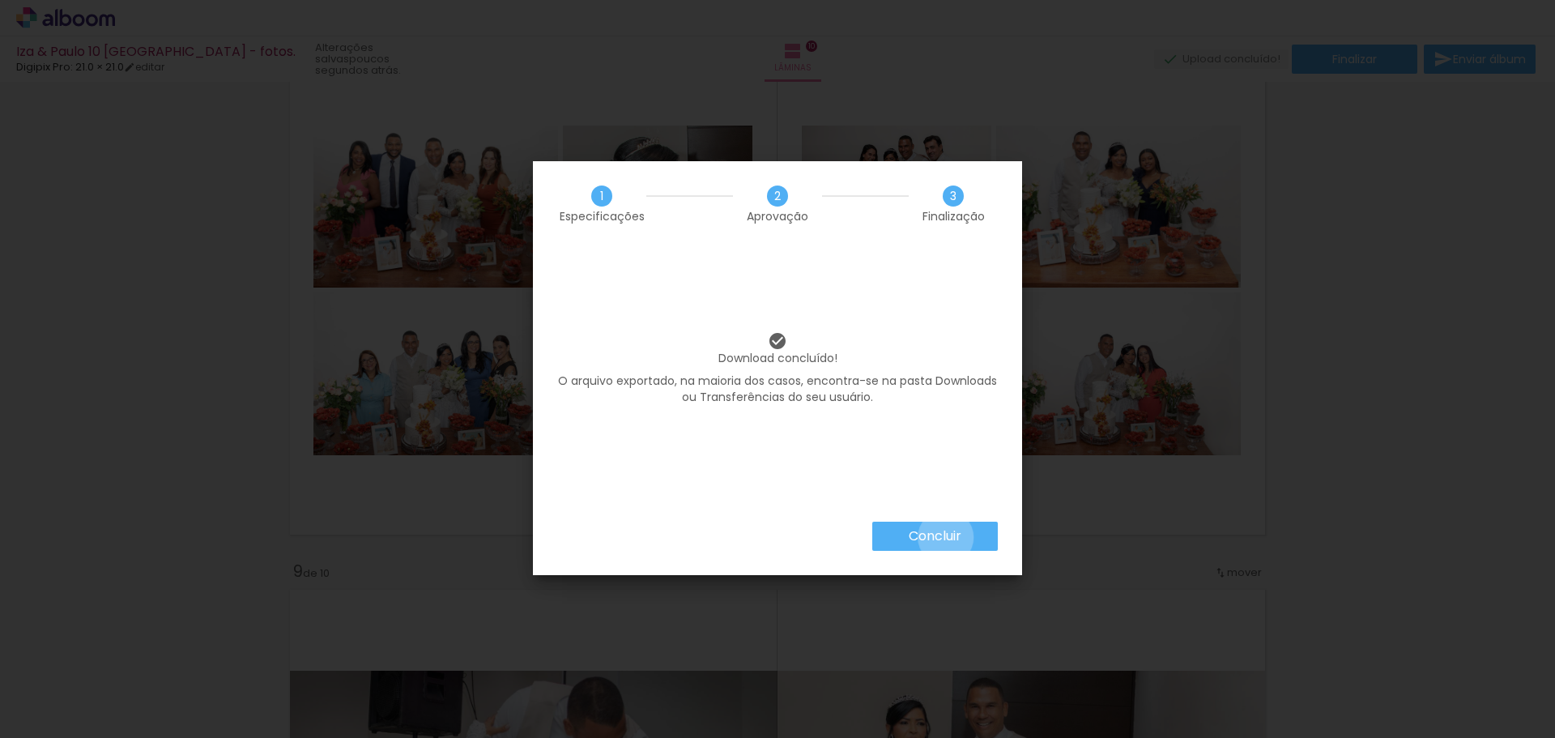
drag, startPoint x: 944, startPoint y: 537, endPoint x: 955, endPoint y: 537, distance: 10.5
click at [0, 0] on slot "Concluir" at bounding box center [0, 0] width 0 height 0
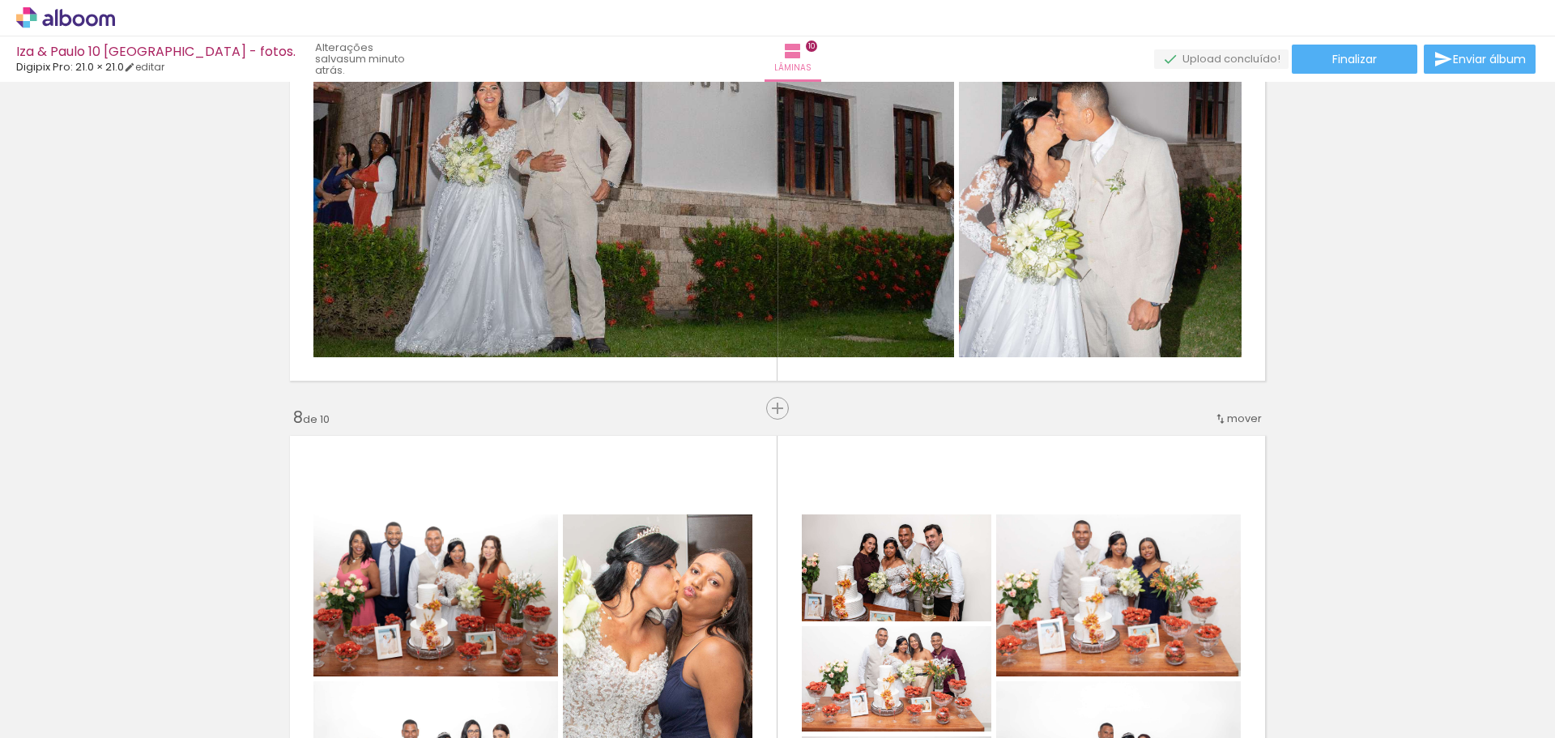
scroll to position [3291, 0]
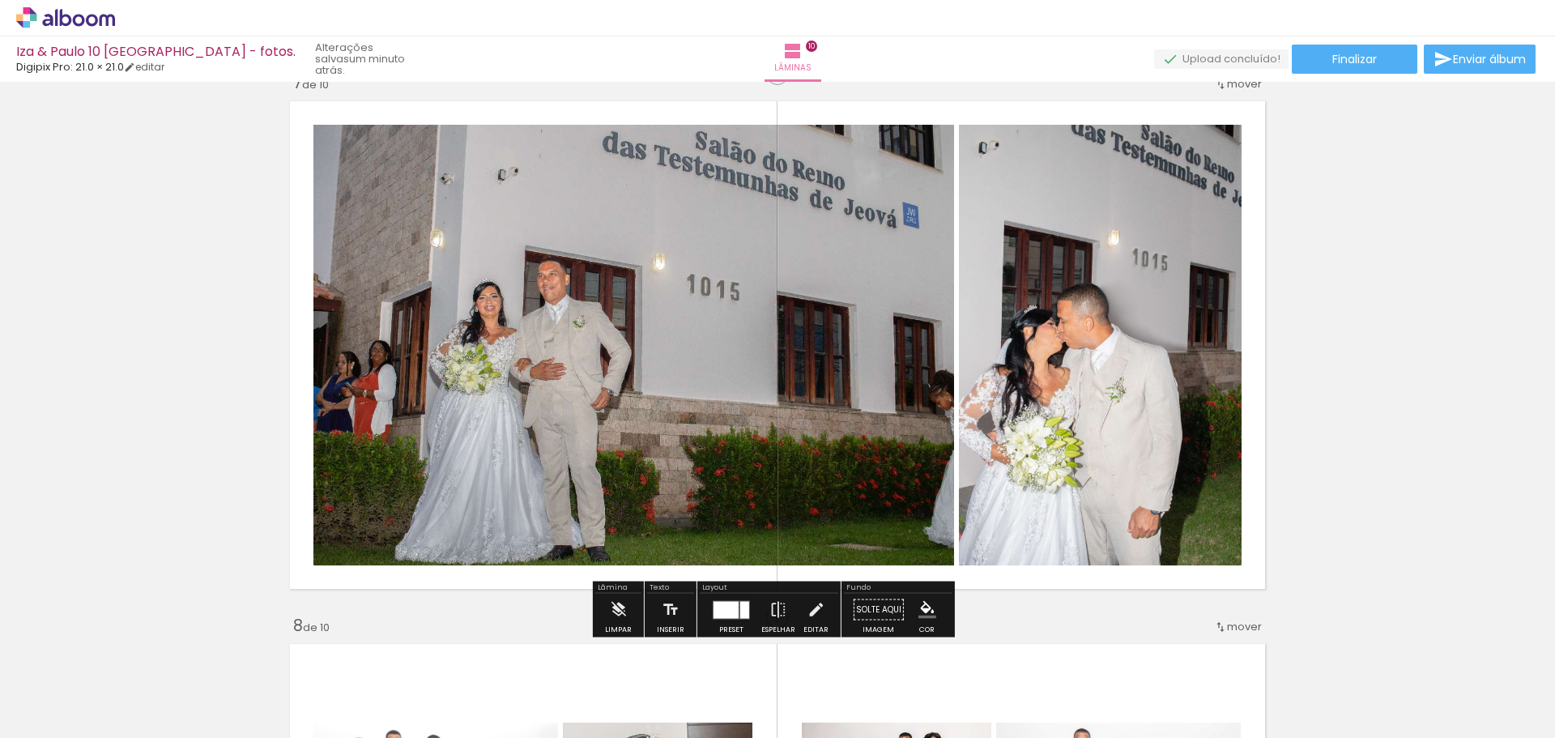
click at [582, 444] on quentale-photo at bounding box center [633, 345] width 641 height 441
click at [597, 419] on quentale-photo at bounding box center [633, 345] width 641 height 441
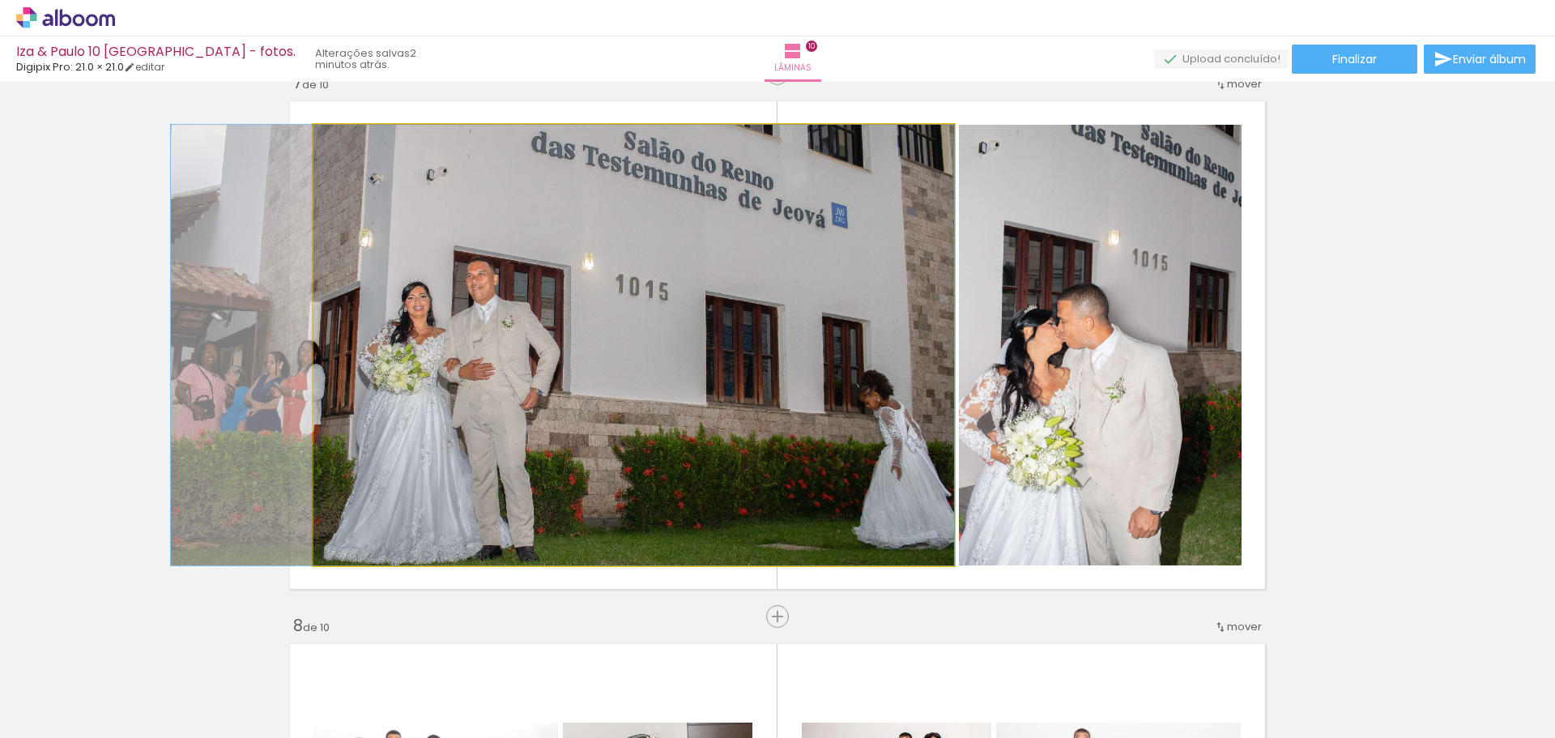
drag, startPoint x: 597, startPoint y: 419, endPoint x: 445, endPoint y: 398, distance: 153.6
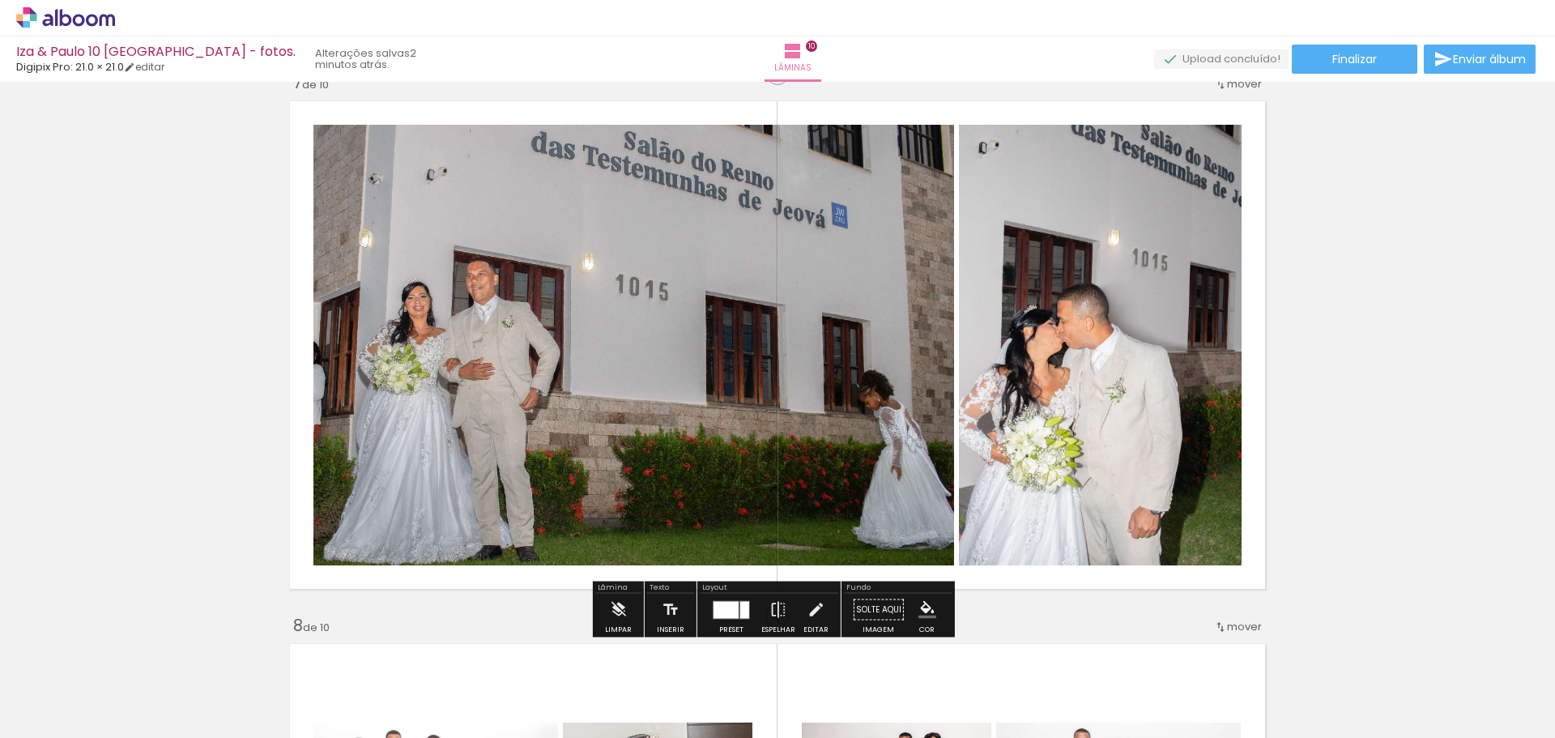
click at [582, 334] on quentale-photo at bounding box center [633, 345] width 641 height 441
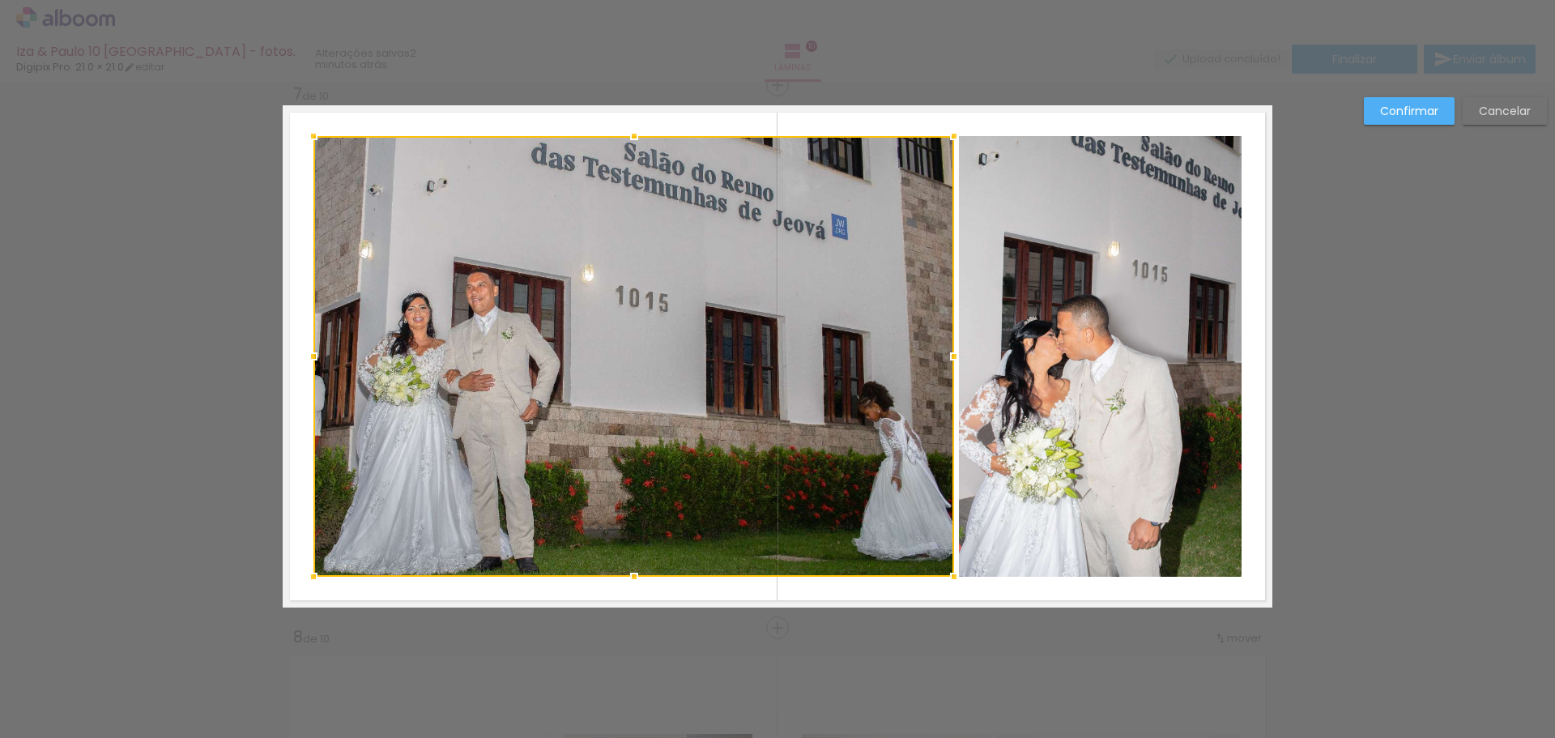
scroll to position [3277, 0]
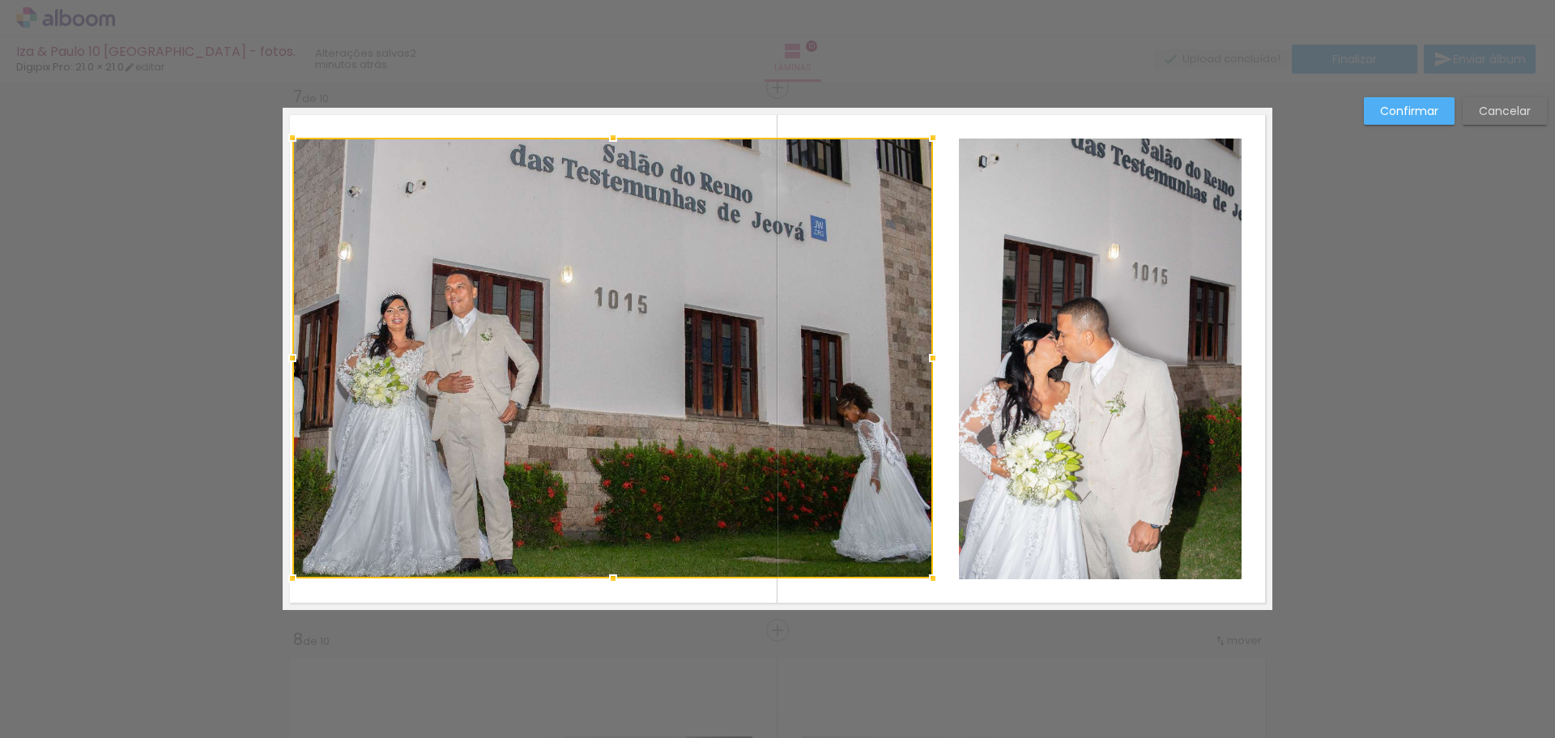
drag, startPoint x: 582, startPoint y: 334, endPoint x: 560, endPoint y: 333, distance: 21.1
click at [560, 333] on div at bounding box center [612, 358] width 641 height 441
click at [0, 0] on slot "Cancelar" at bounding box center [0, 0] width 0 height 0
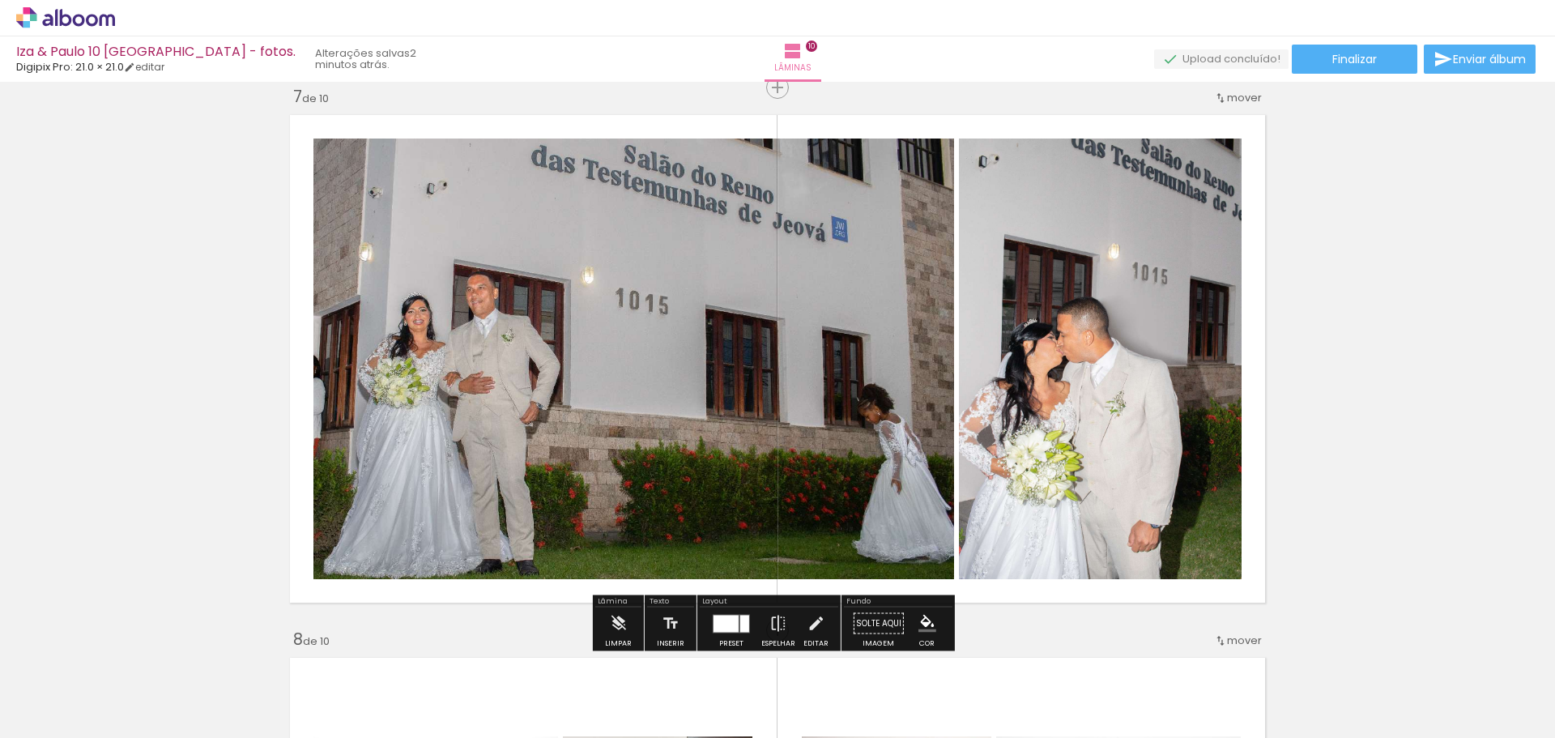
click at [477, 347] on quentale-photo at bounding box center [633, 358] width 641 height 441
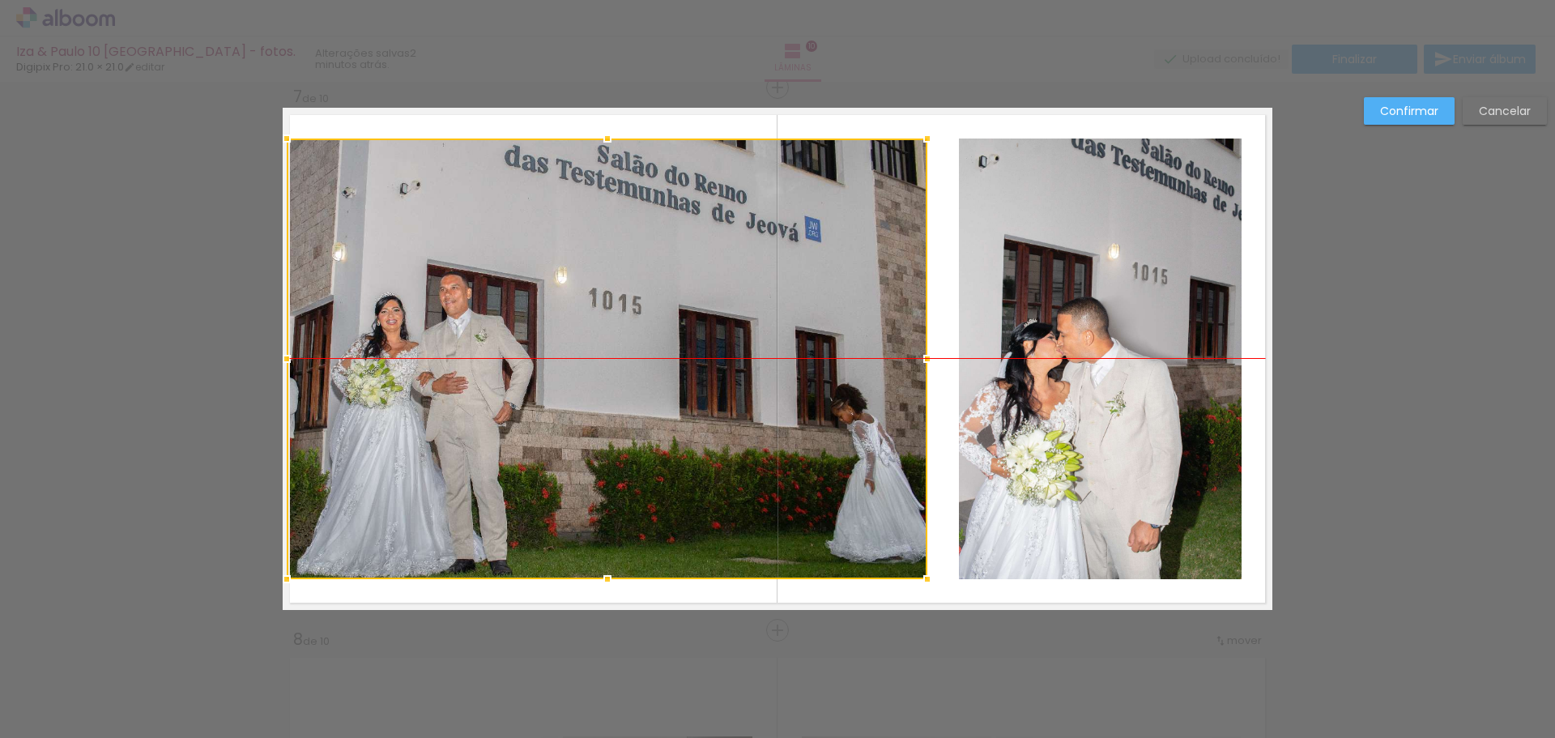
drag, startPoint x: 573, startPoint y: 288, endPoint x: 547, endPoint y: 287, distance: 26.7
click at [547, 287] on div at bounding box center [607, 358] width 641 height 441
click at [0, 0] on slot "Cancelar" at bounding box center [0, 0] width 0 height 0
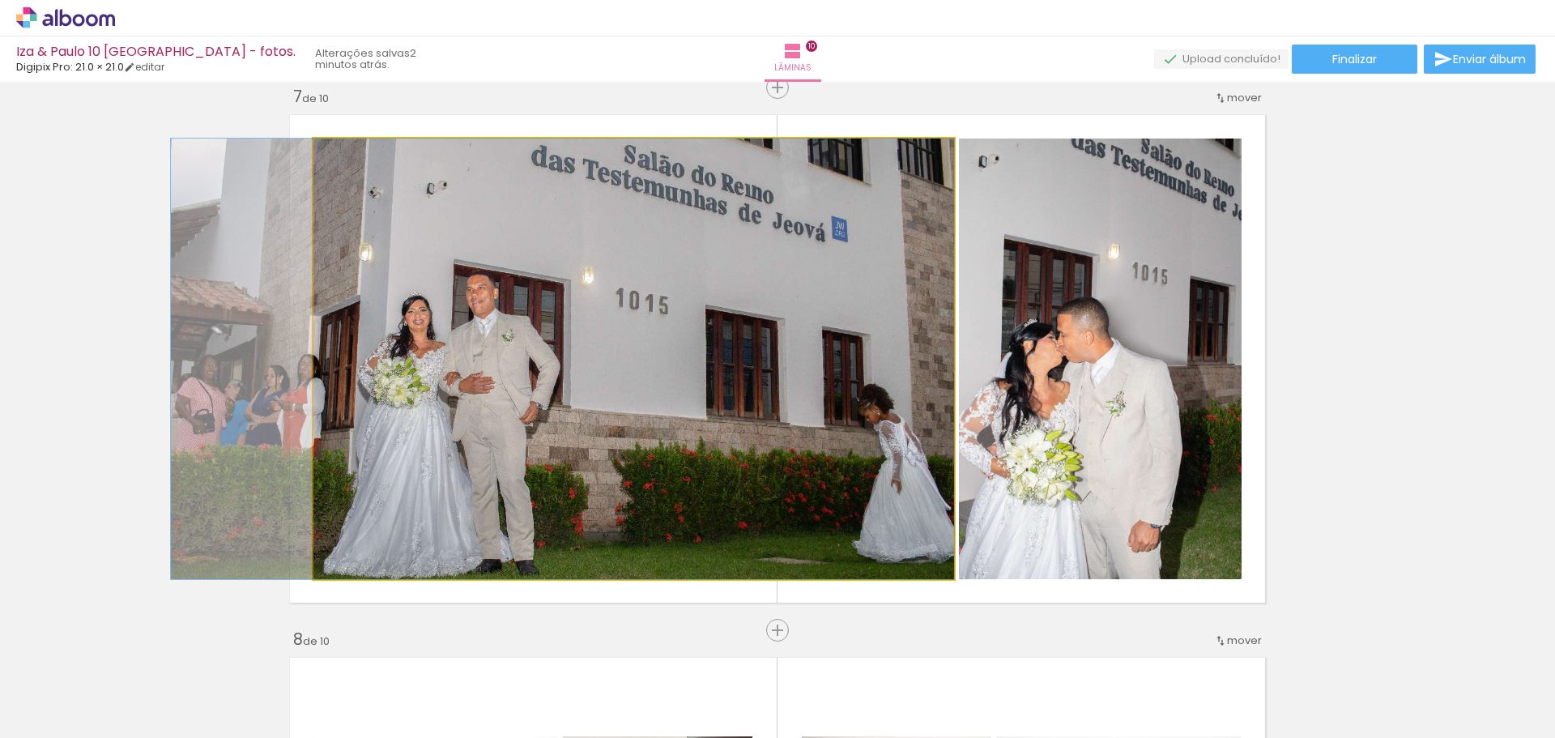
drag, startPoint x: 561, startPoint y: 381, endPoint x: 508, endPoint y: 381, distance: 53.5
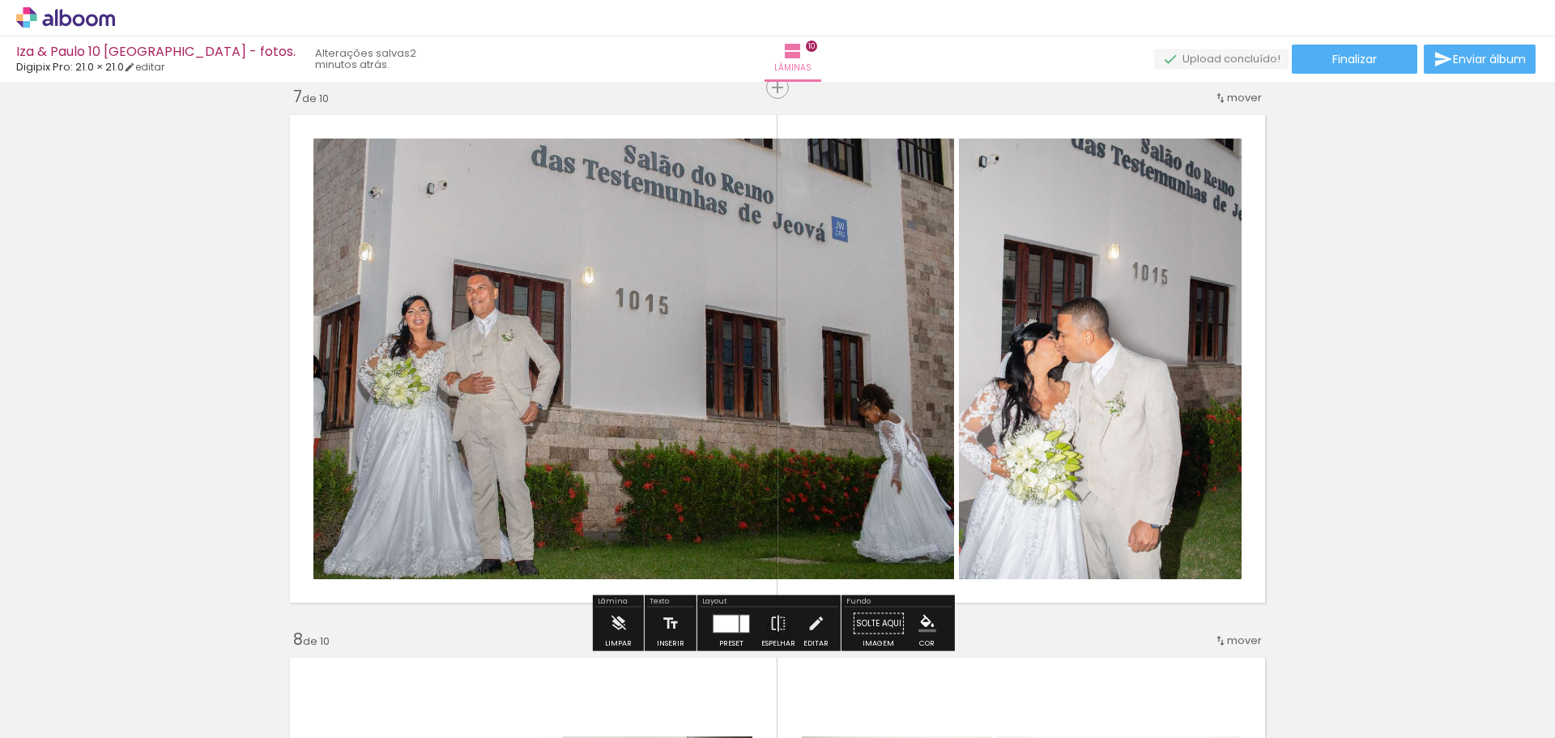
click at [329, 200] on quentale-photo at bounding box center [633, 358] width 641 height 441
click at [317, 356] on quentale-photo at bounding box center [633, 358] width 641 height 441
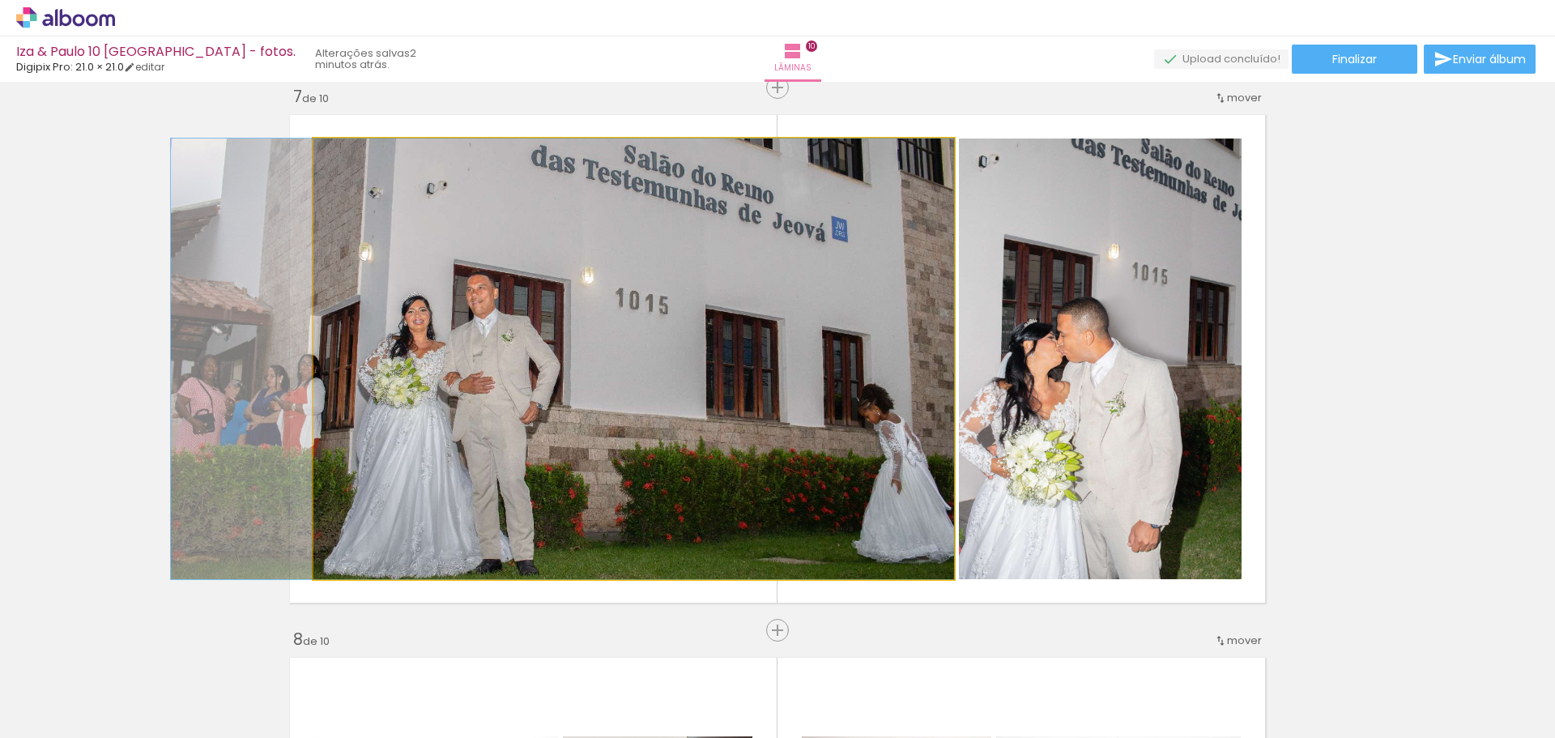
click at [317, 356] on quentale-photo at bounding box center [633, 358] width 641 height 441
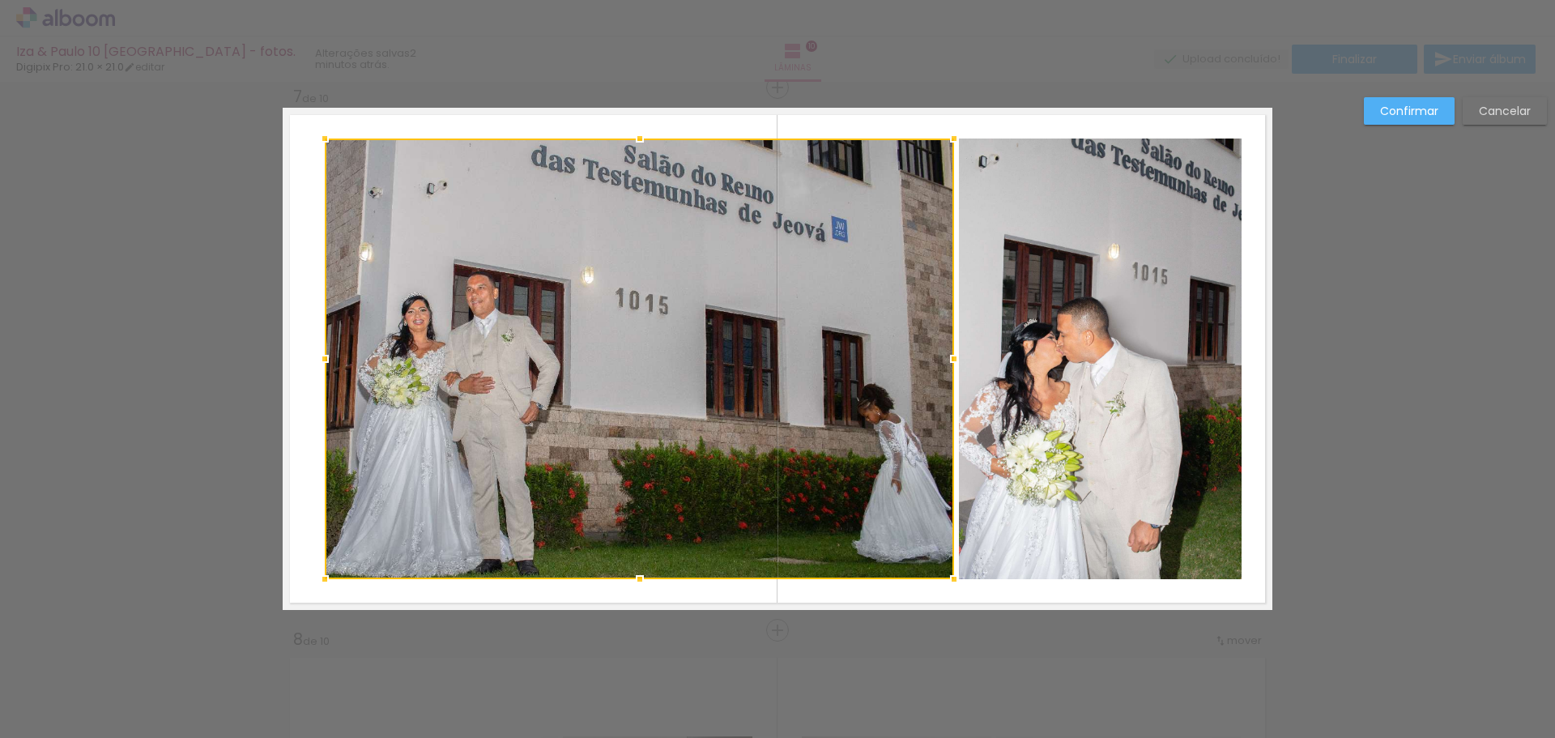
drag, startPoint x: 310, startPoint y: 353, endPoint x: 322, endPoint y: 352, distance: 11.4
click at [322, 352] on div at bounding box center [325, 359] width 32 height 32
drag, startPoint x: 1415, startPoint y: 109, endPoint x: 1402, endPoint y: 121, distance: 18.3
click at [0, 0] on slot "Confirmar" at bounding box center [0, 0] width 0 height 0
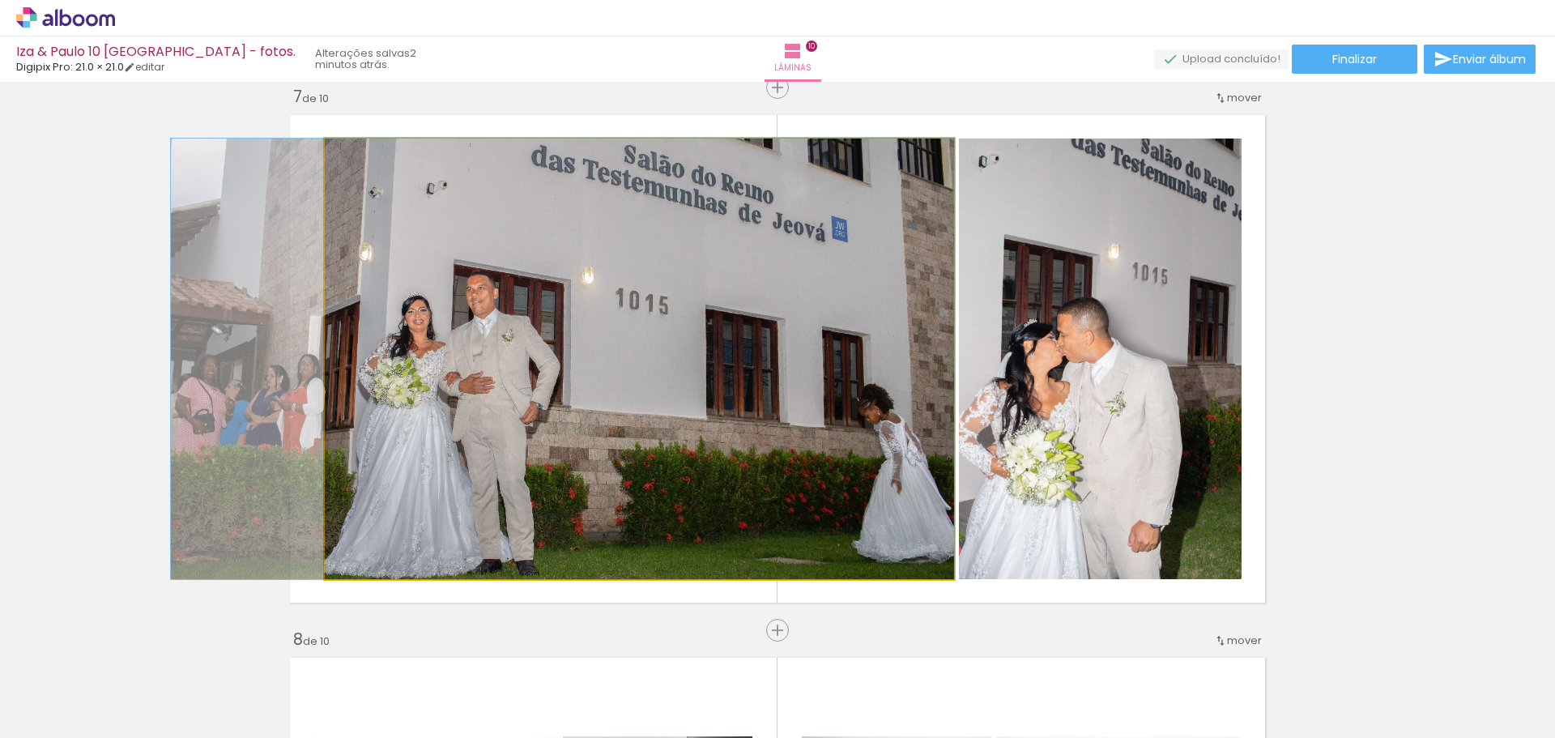
click at [597, 361] on quentale-photo at bounding box center [639, 358] width 629 height 441
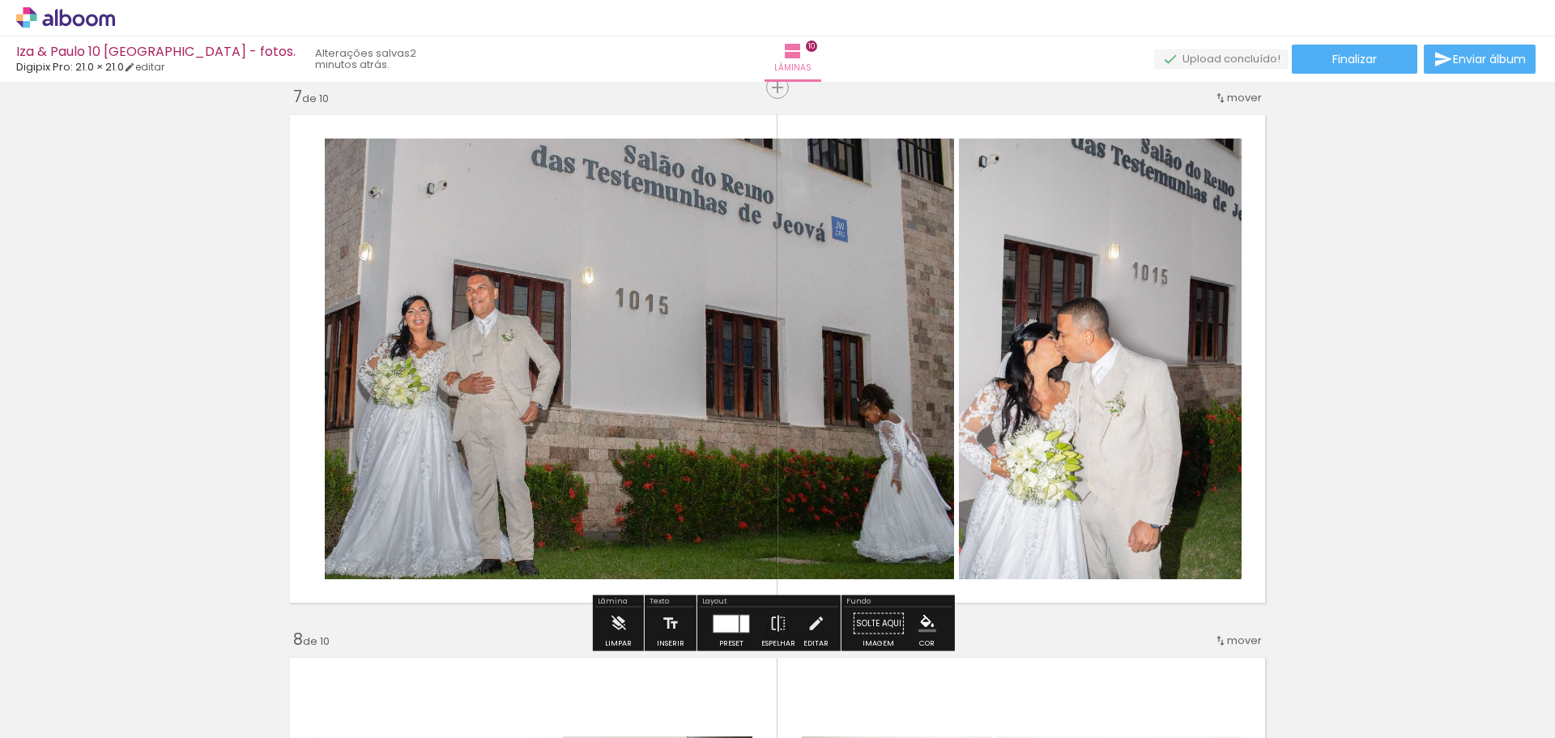
click at [447, 343] on quentale-photo at bounding box center [639, 358] width 629 height 441
click at [1361, 67] on paper-button "Finalizar" at bounding box center [1355, 59] width 126 height 29
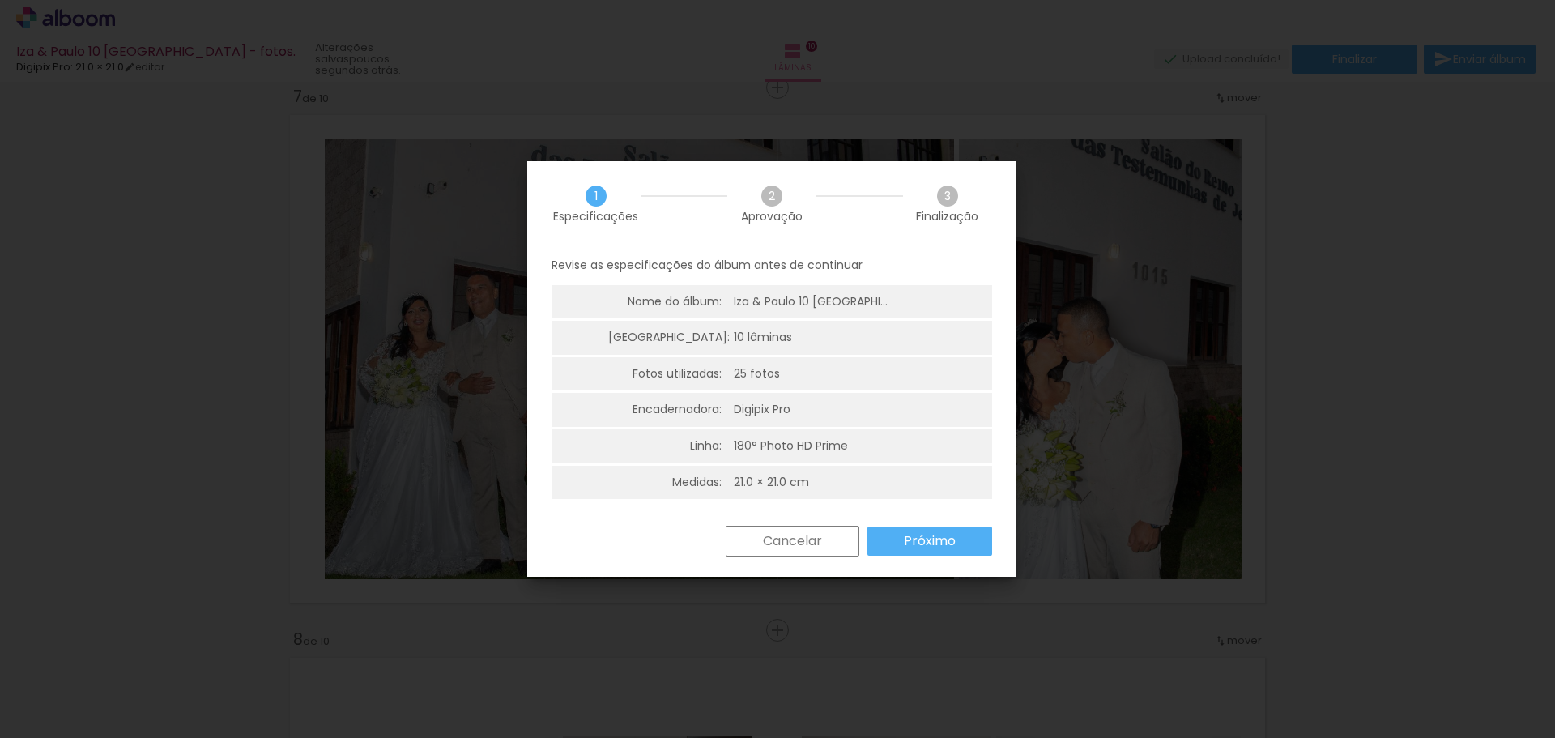
click at [0, 0] on slot "Próximo" at bounding box center [0, 0] width 0 height 0
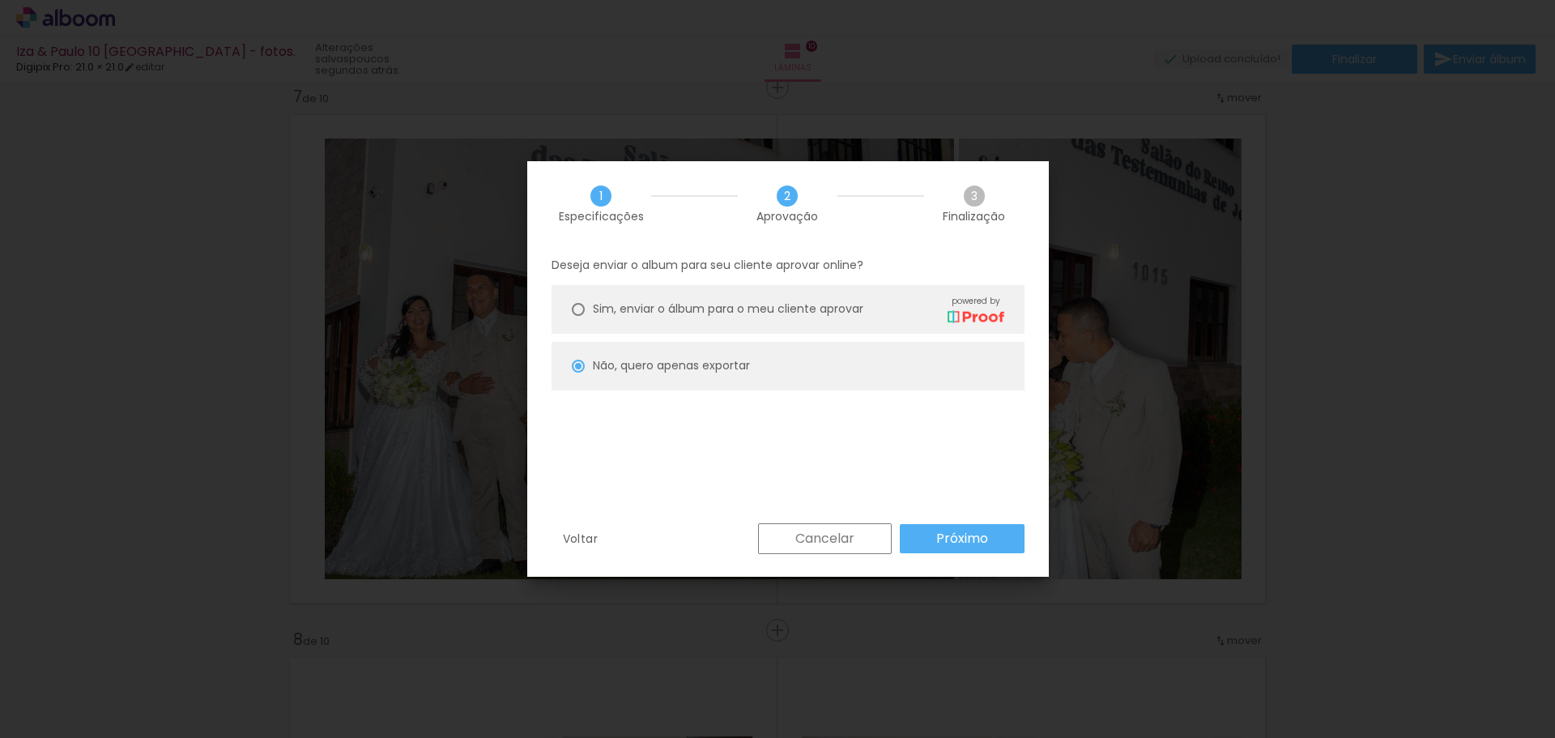
click at [0, 0] on slot "Próximo" at bounding box center [0, 0] width 0 height 0
type input "Alta, 300 DPI"
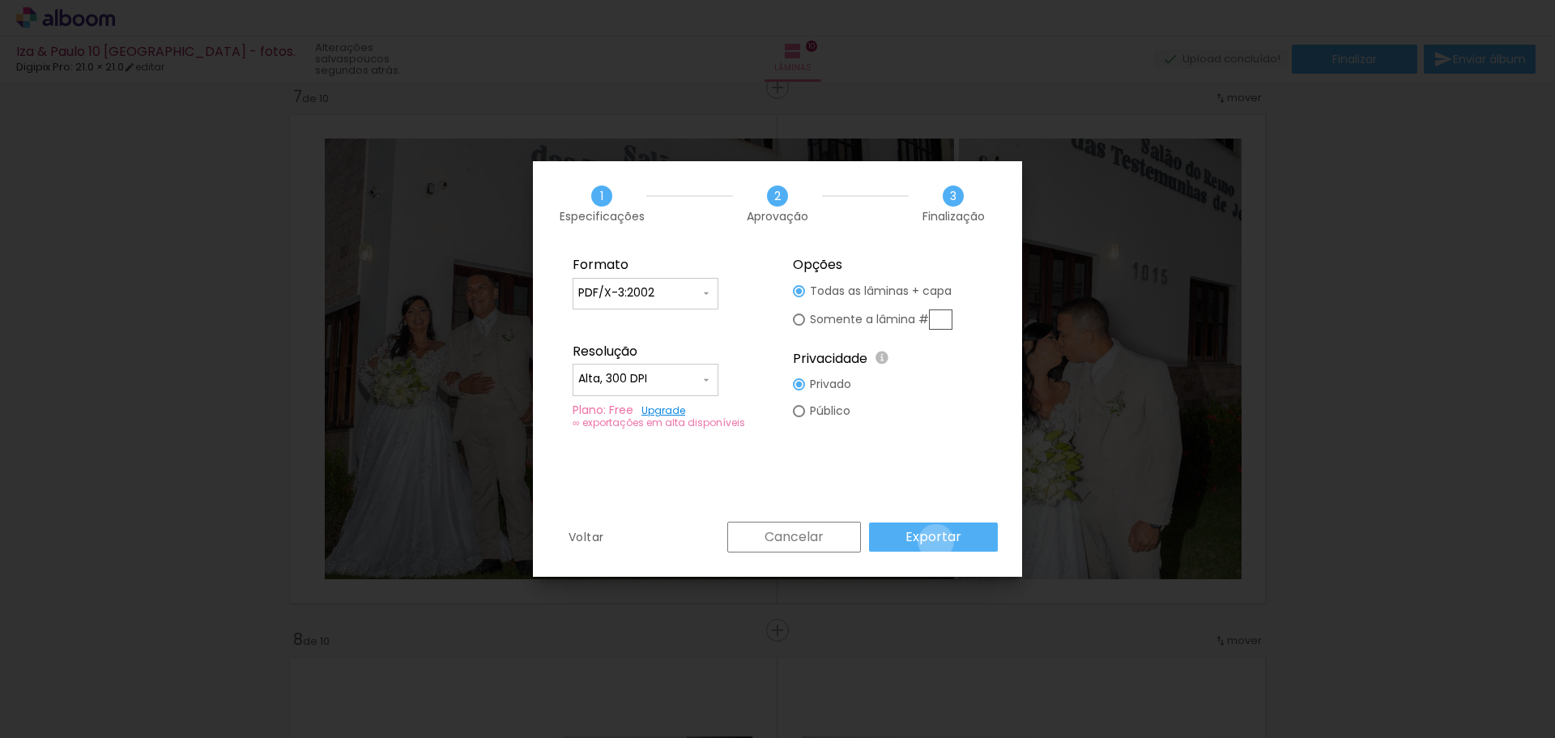
click at [0, 0] on slot "Exportar" at bounding box center [0, 0] width 0 height 0
